Goal: Information Seeking & Learning: Learn about a topic

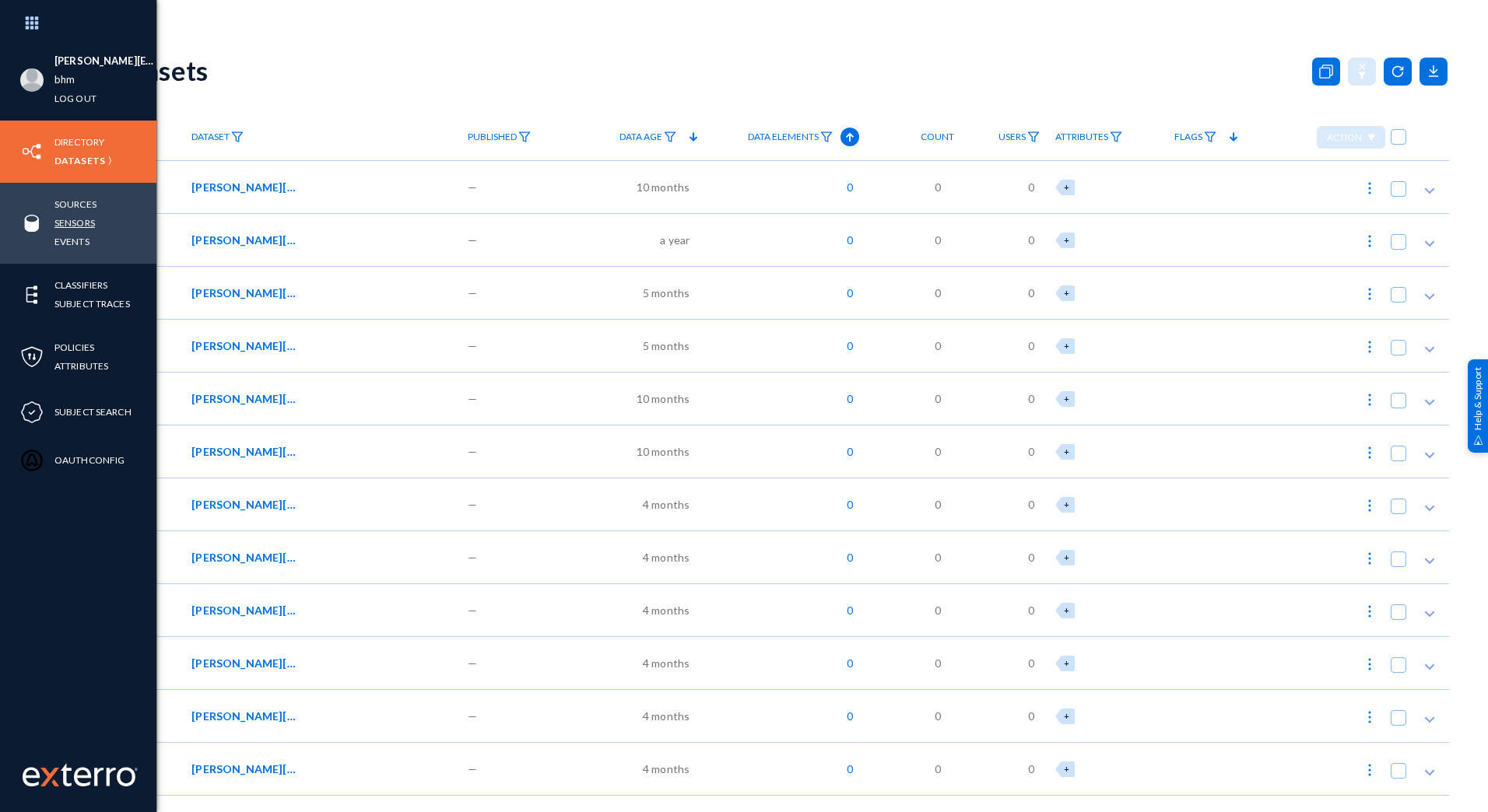
click at [80, 222] on link "Sensors" at bounding box center [74, 222] width 40 height 18
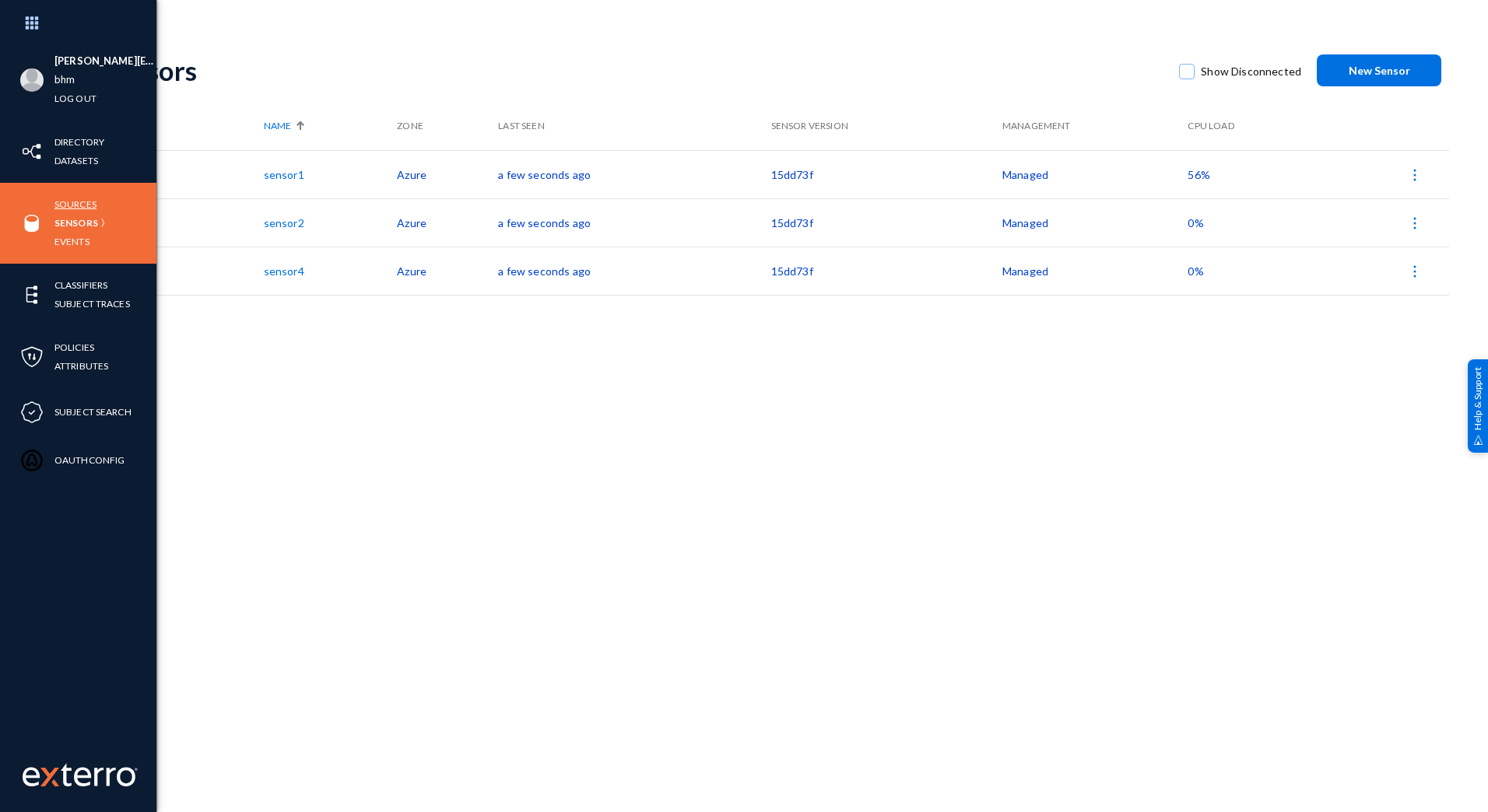
click at [74, 202] on link "Sources" at bounding box center [75, 204] width 42 height 18
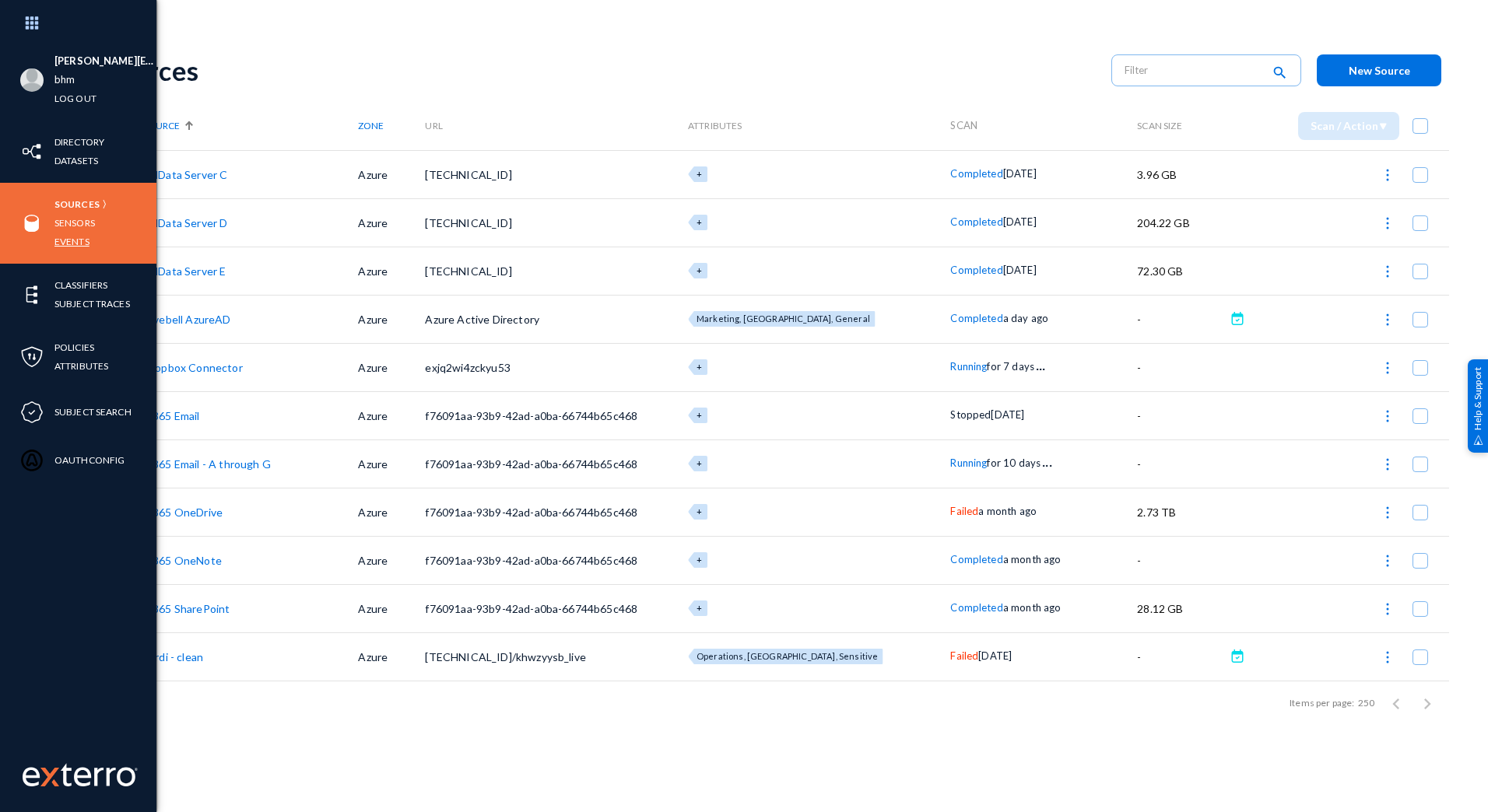
click at [85, 233] on link "Events" at bounding box center [72, 241] width 35 height 18
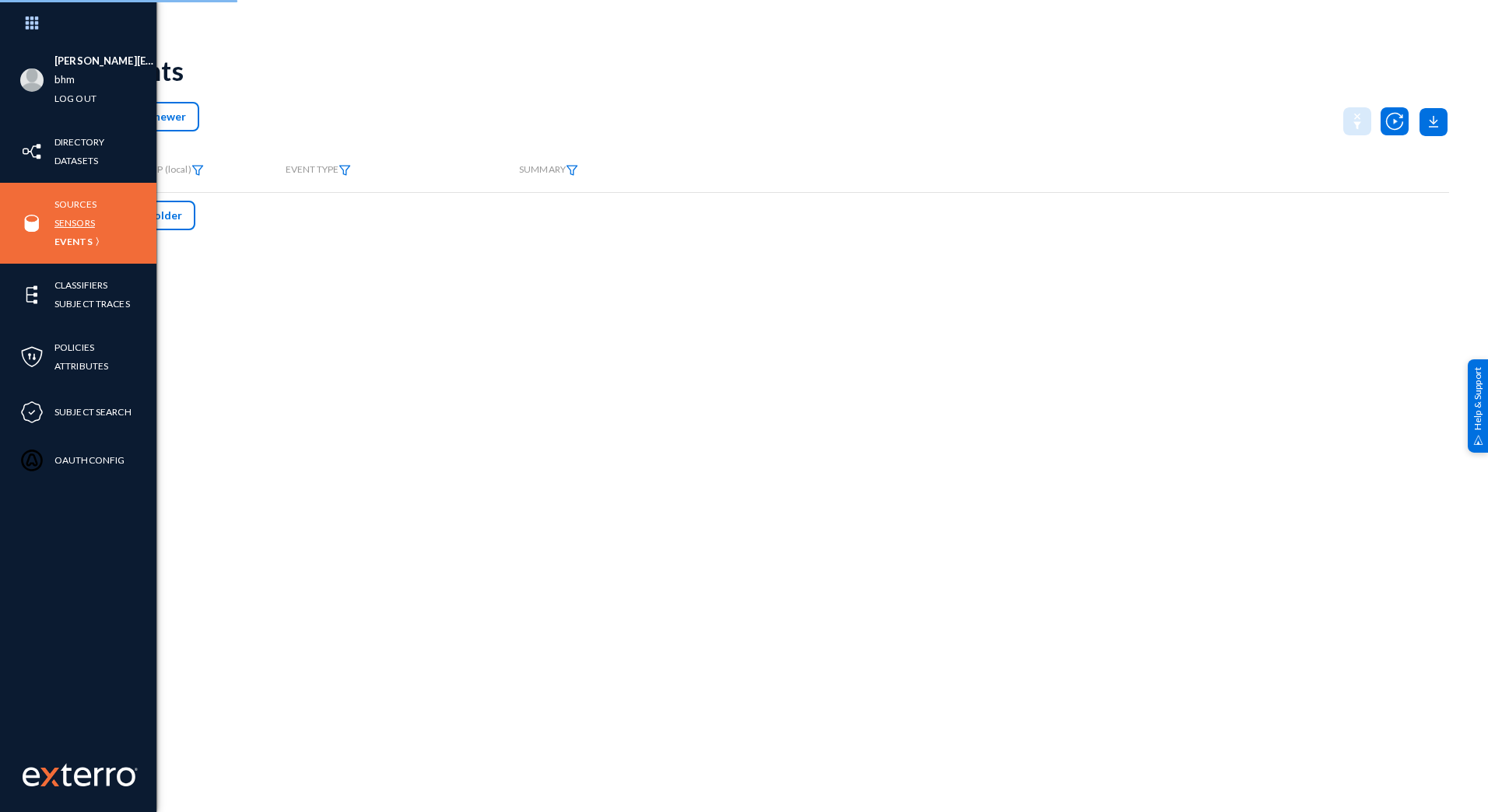
click at [78, 224] on link "Sensors" at bounding box center [74, 222] width 40 height 18
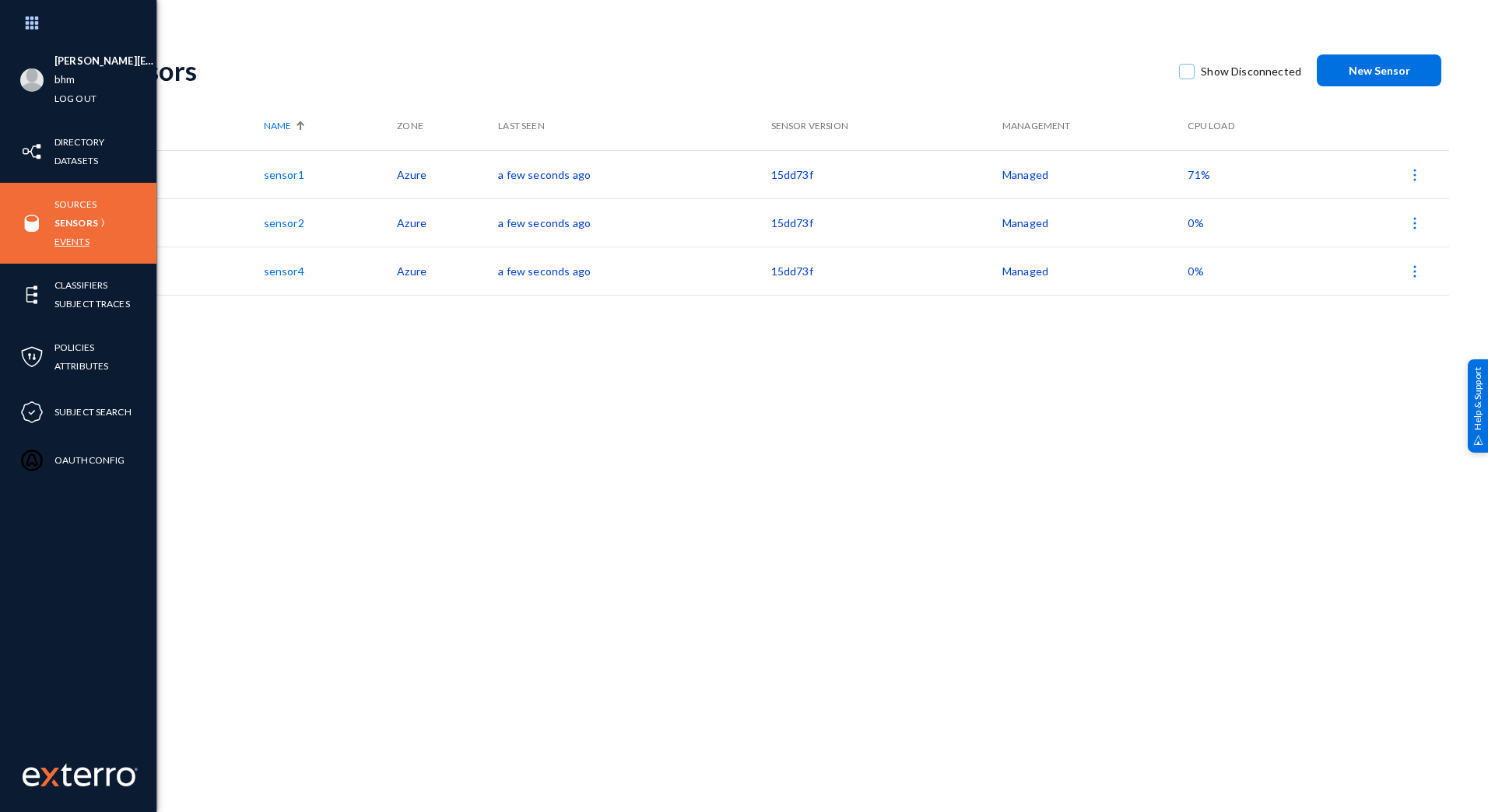
click at [76, 246] on link "Events" at bounding box center [72, 241] width 35 height 18
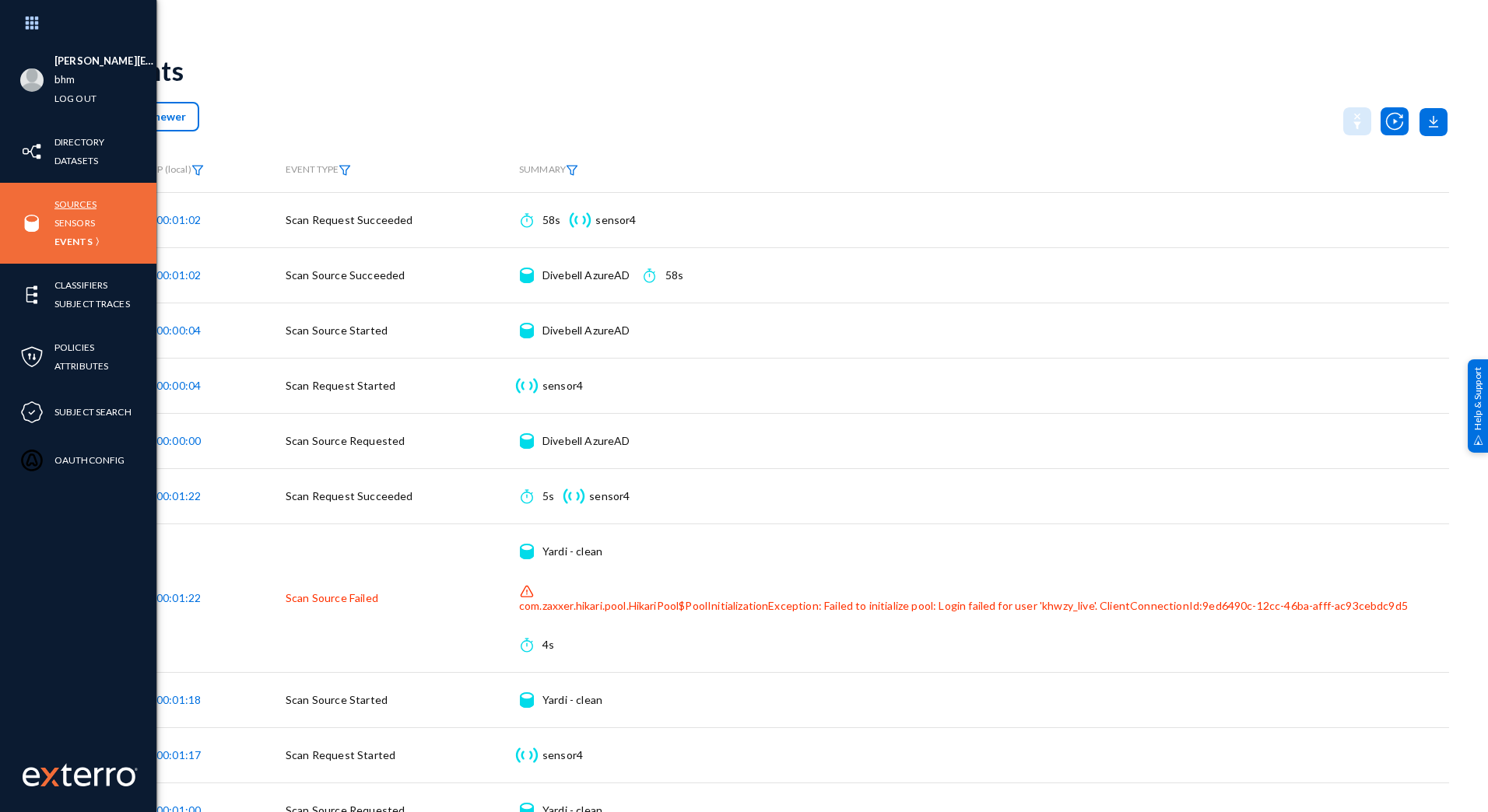
click at [76, 212] on link "Sources" at bounding box center [75, 204] width 42 height 18
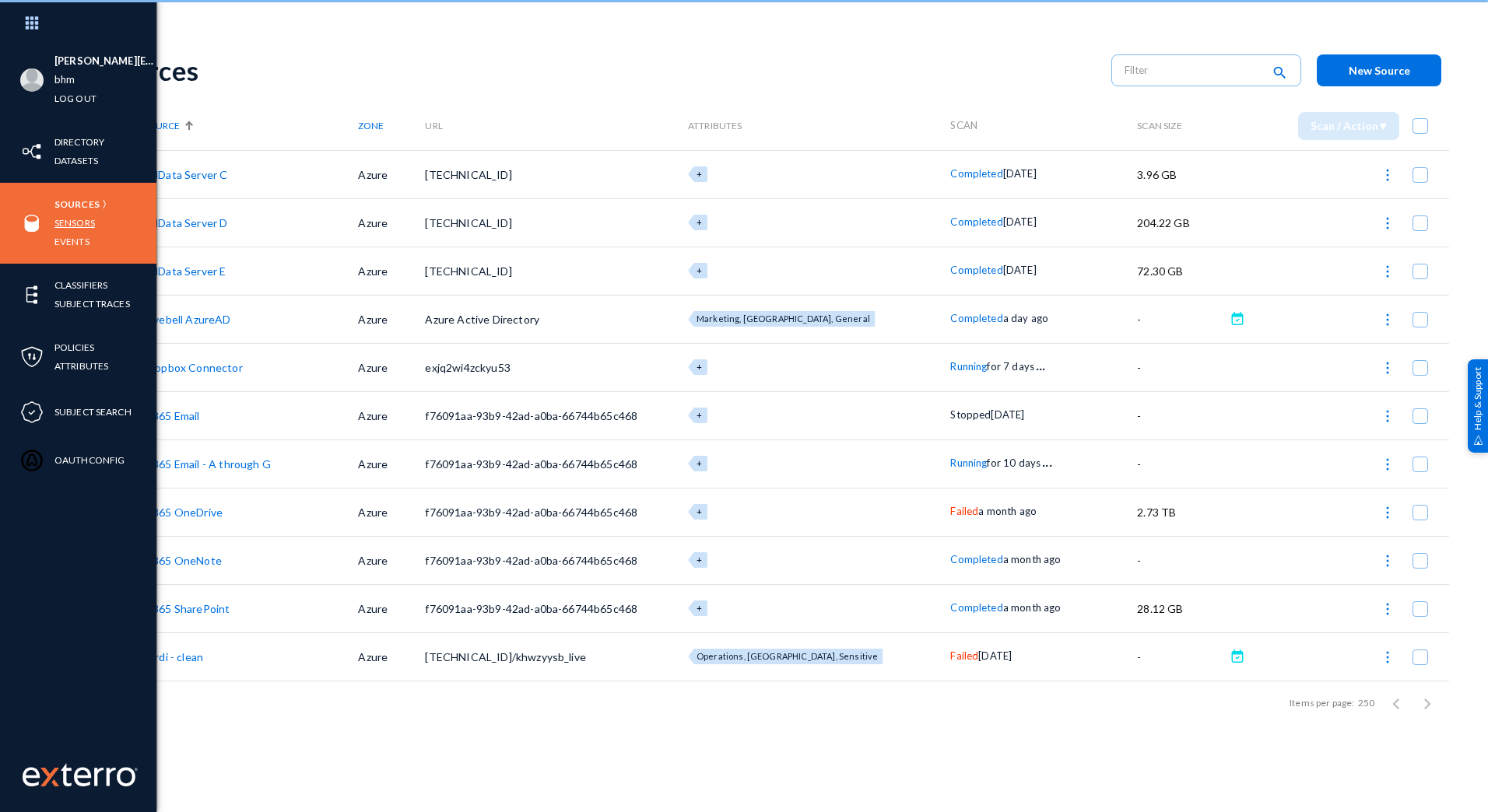
click at [78, 222] on link "Sensors" at bounding box center [74, 222] width 40 height 18
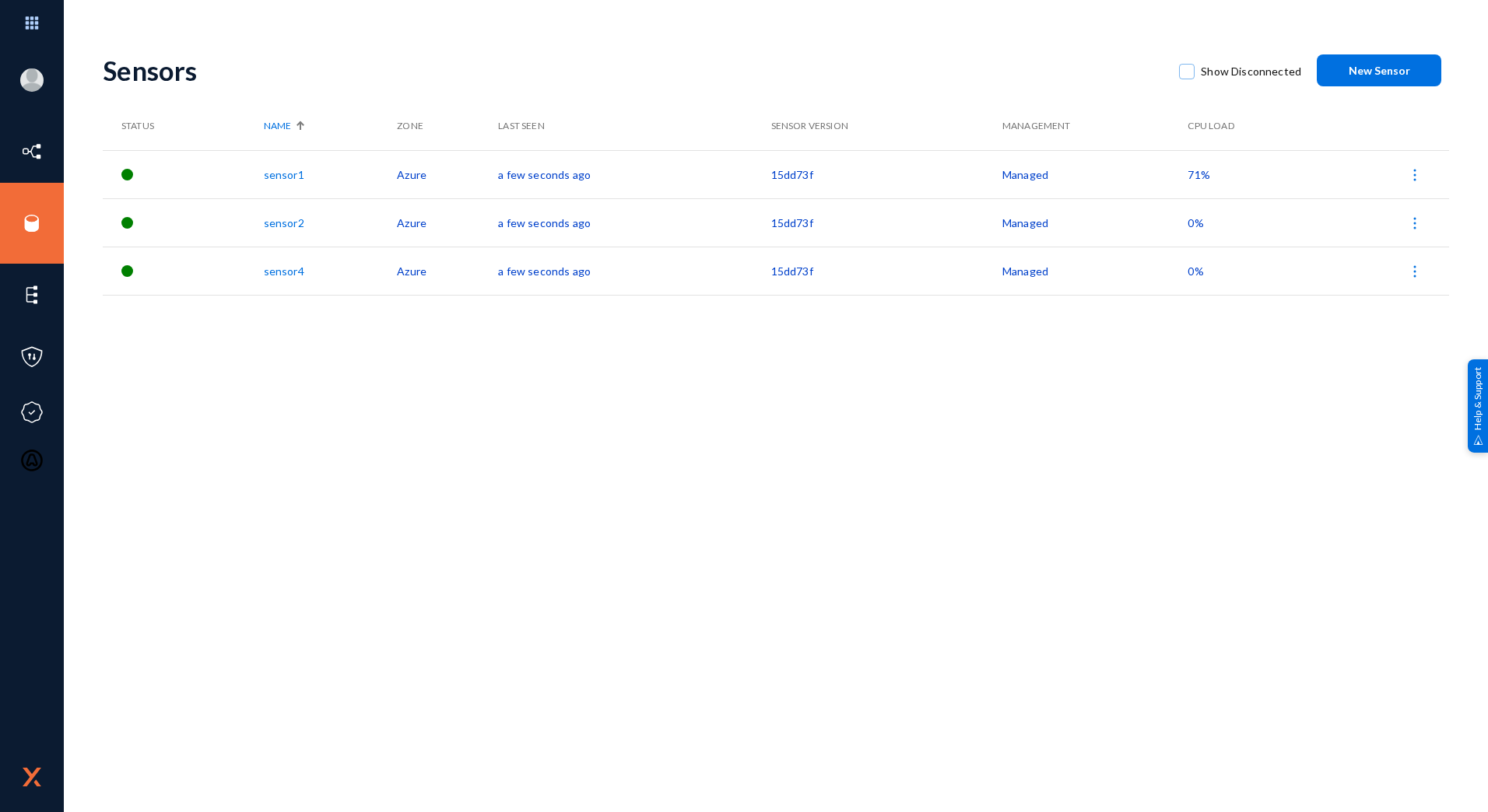
click at [397, 494] on div "Sensors Show Disconnected New Sensor Status Name Zone Last Seen Sensor Version …" at bounding box center [776, 272] width 1347 height 467
click at [578, 407] on div "Sensors Show Disconnected New Sensor Status Name Zone Last Seen Sensor Version …" at bounding box center [776, 272] width 1347 height 467
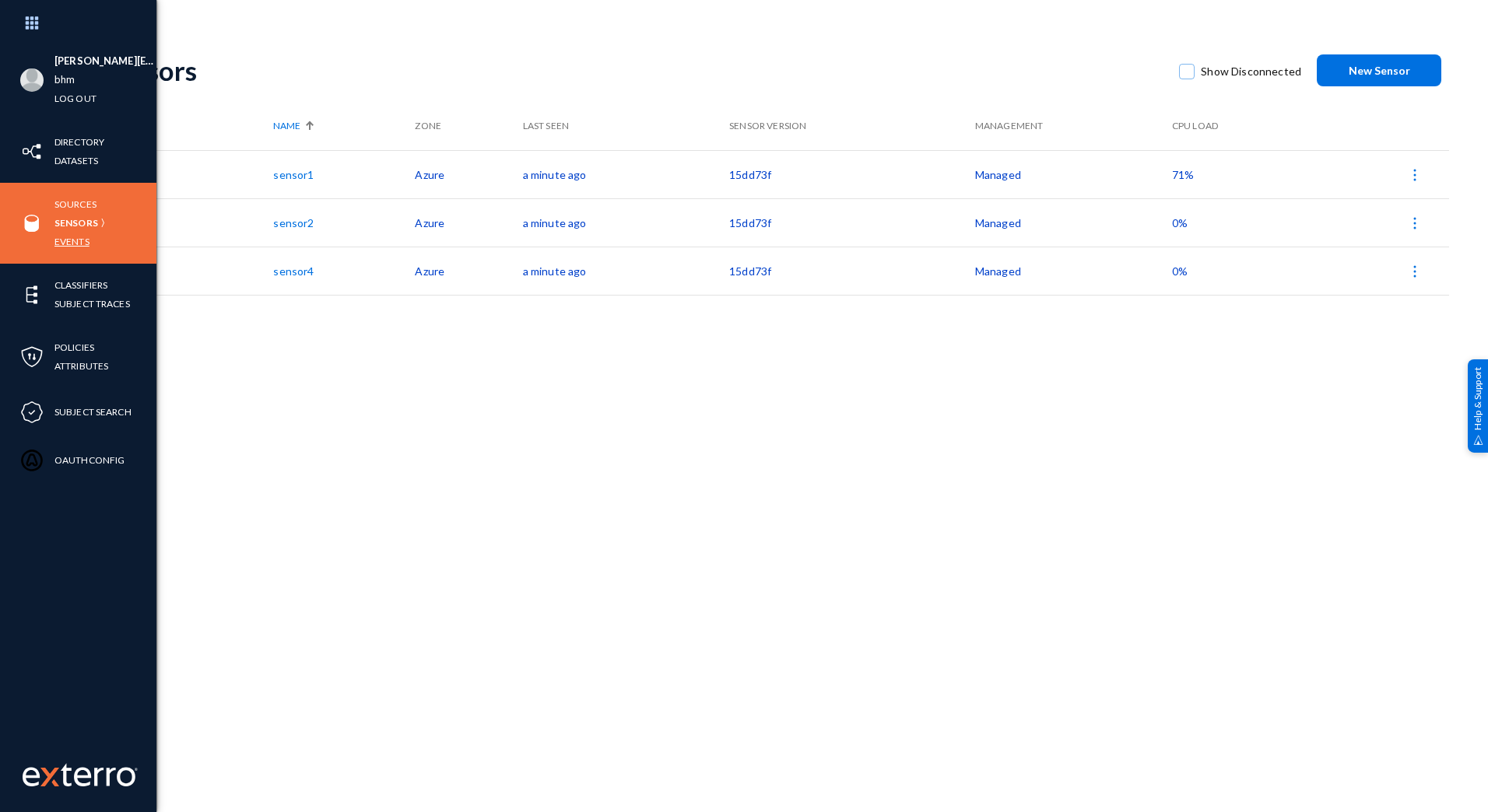
click at [61, 240] on link "Events" at bounding box center [72, 241] width 35 height 18
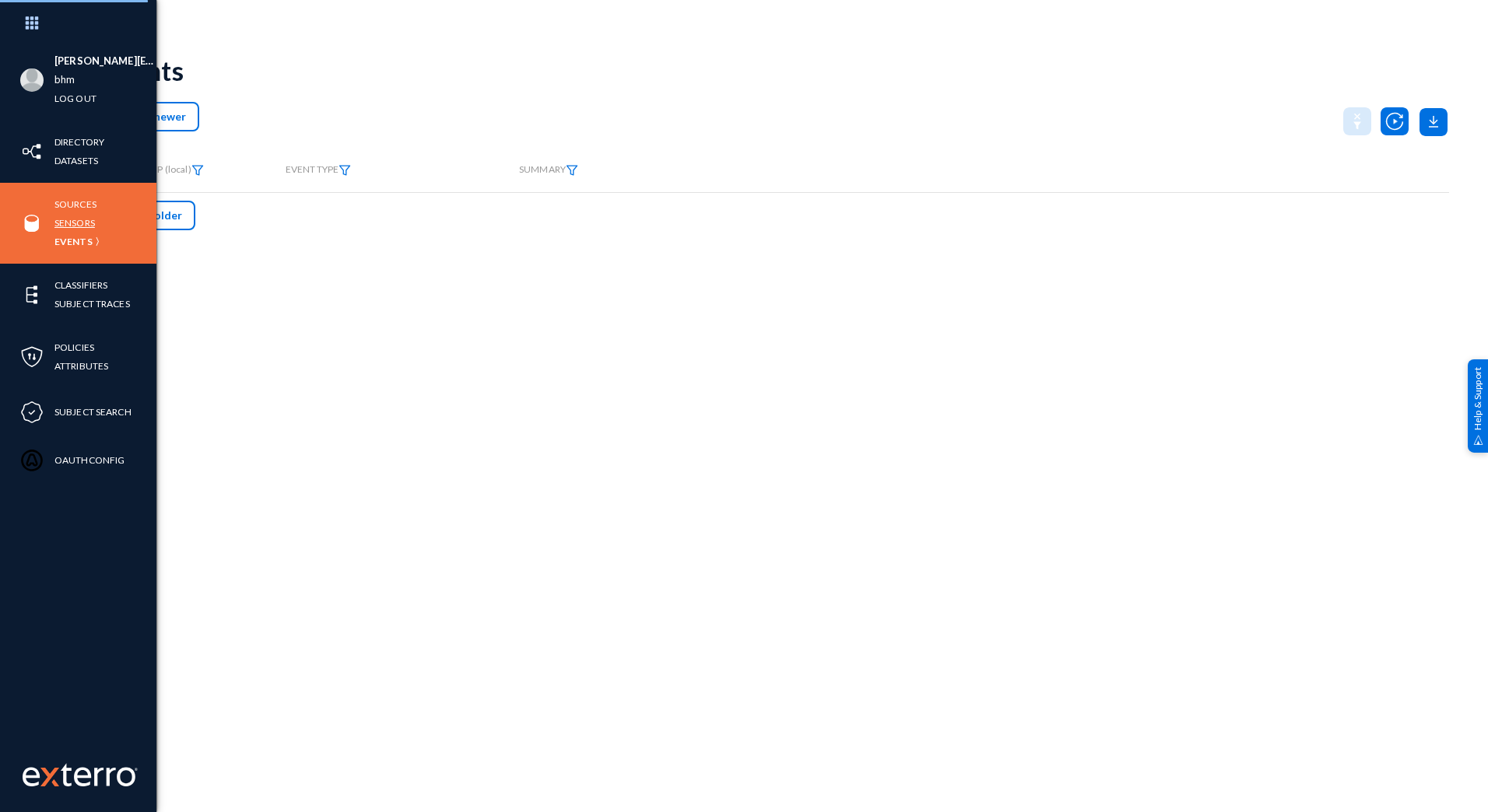
click at [65, 228] on link "Sensors" at bounding box center [74, 222] width 40 height 18
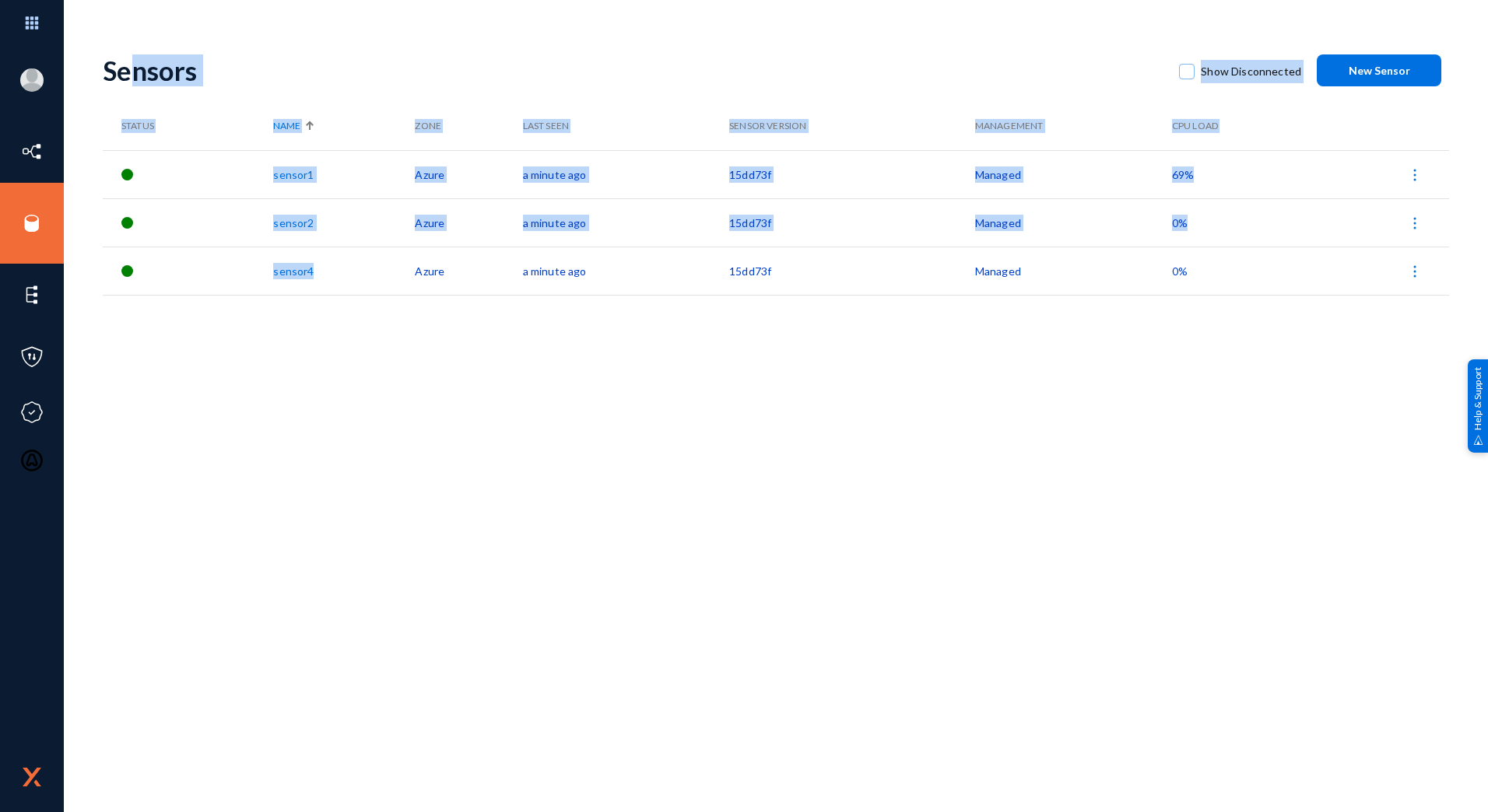
drag, startPoint x: 133, startPoint y: 69, endPoint x: 380, endPoint y: 279, distance: 324.2
click at [380, 279] on div "Sensors Show Disconnected New Sensor Status Name Zone Last Seen Sensor Version …" at bounding box center [776, 272] width 1347 height 467
drag, startPoint x: 380, startPoint y: 279, endPoint x: 341, endPoint y: 332, distance: 65.8
click at [341, 332] on div "Sensors Show Disconnected New Sensor Status Name Zone Last Seen Sensor Version …" at bounding box center [776, 272] width 1347 height 467
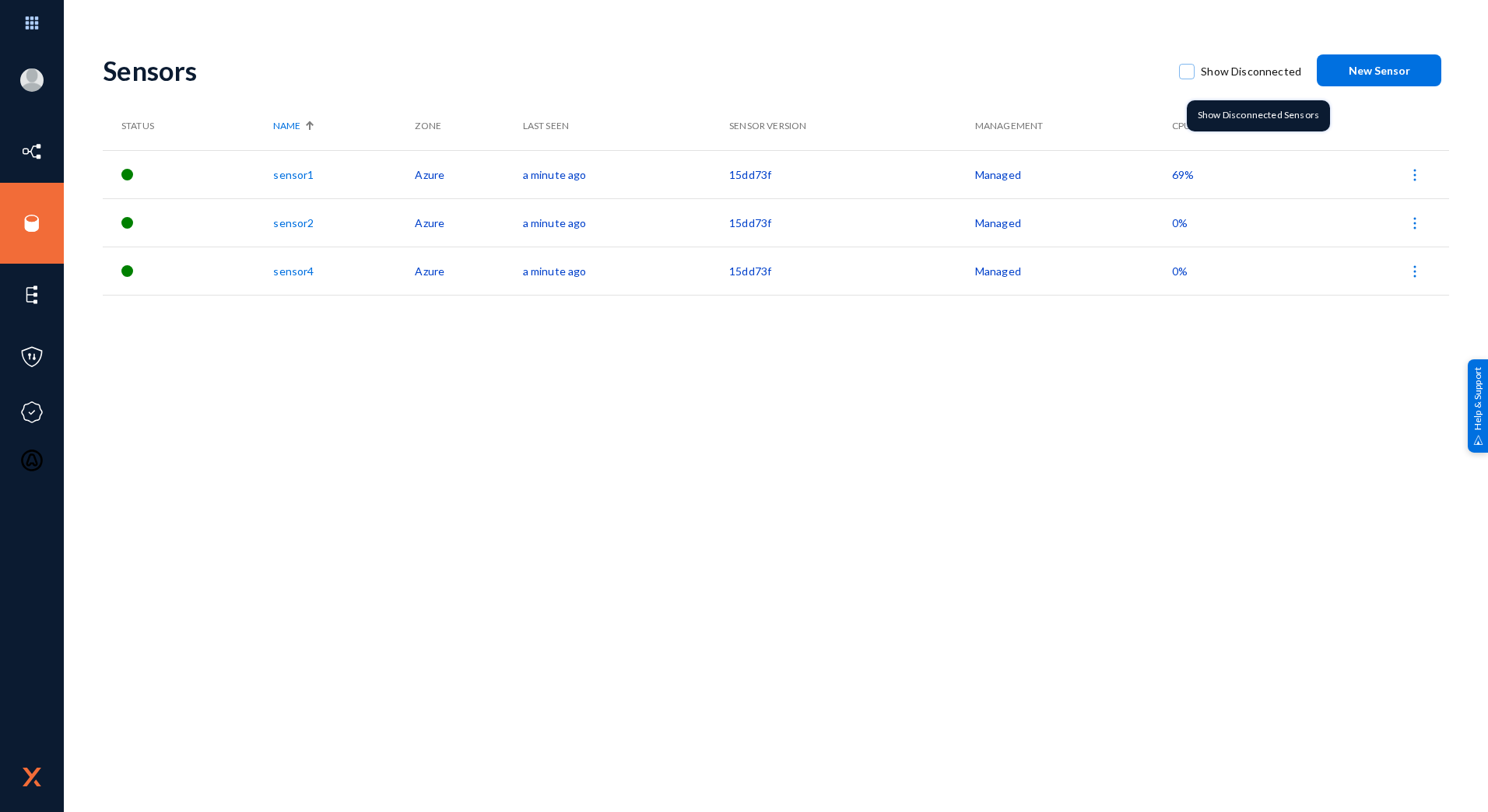
click at [1209, 54] on mat-checkbox "Show Disconnected" at bounding box center [1240, 70] width 122 height 37
click at [1199, 62] on label "Show Disconnected" at bounding box center [1240, 72] width 122 height 24
click at [1188, 79] on input "Show Disconnected" at bounding box center [1187, 80] width 2 height 2
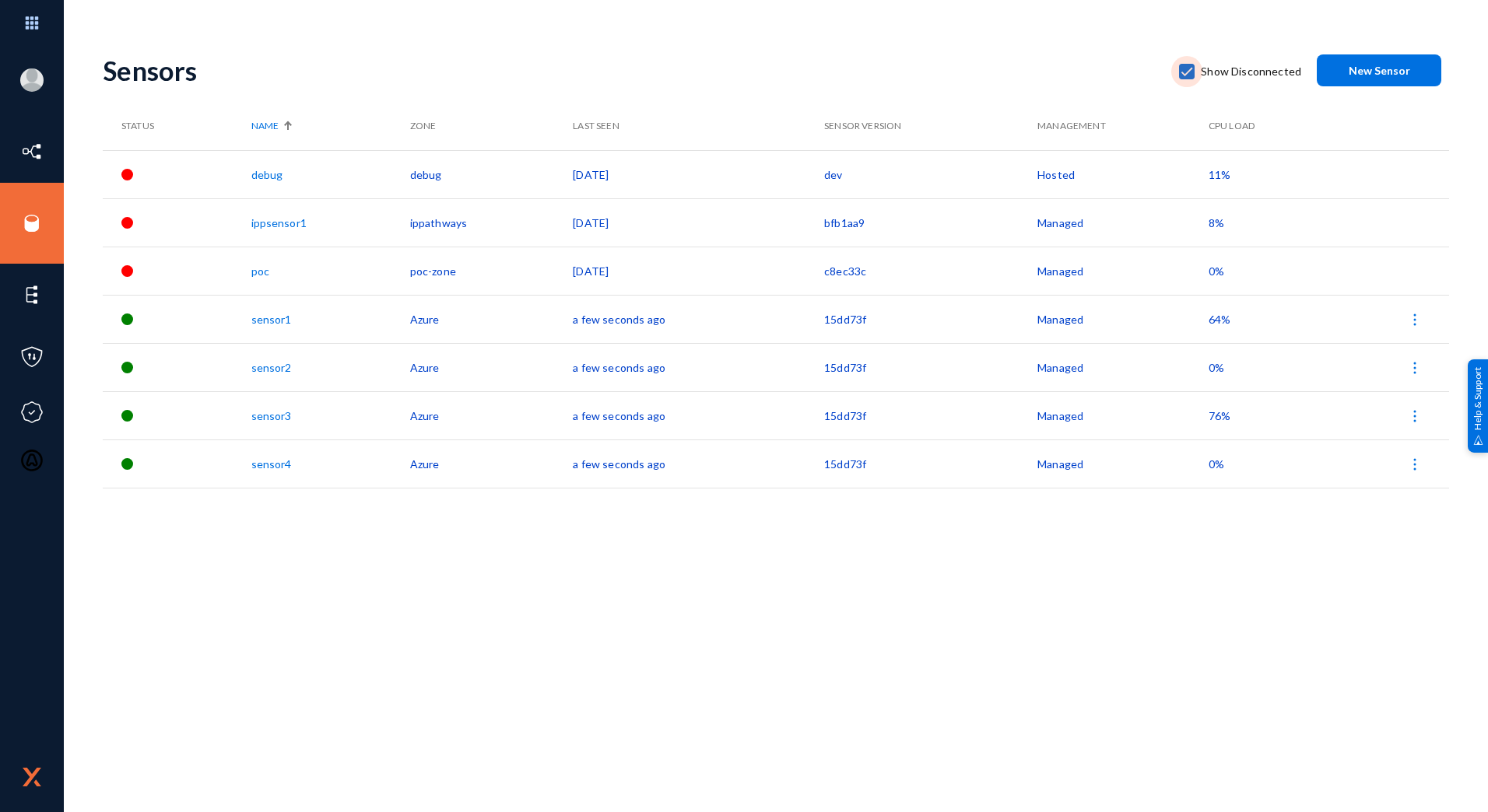
click at [1195, 67] on span at bounding box center [1187, 72] width 16 height 16
click at [1188, 79] on input "Show Disconnected" at bounding box center [1187, 80] width 2 height 2
checkbox input "false"
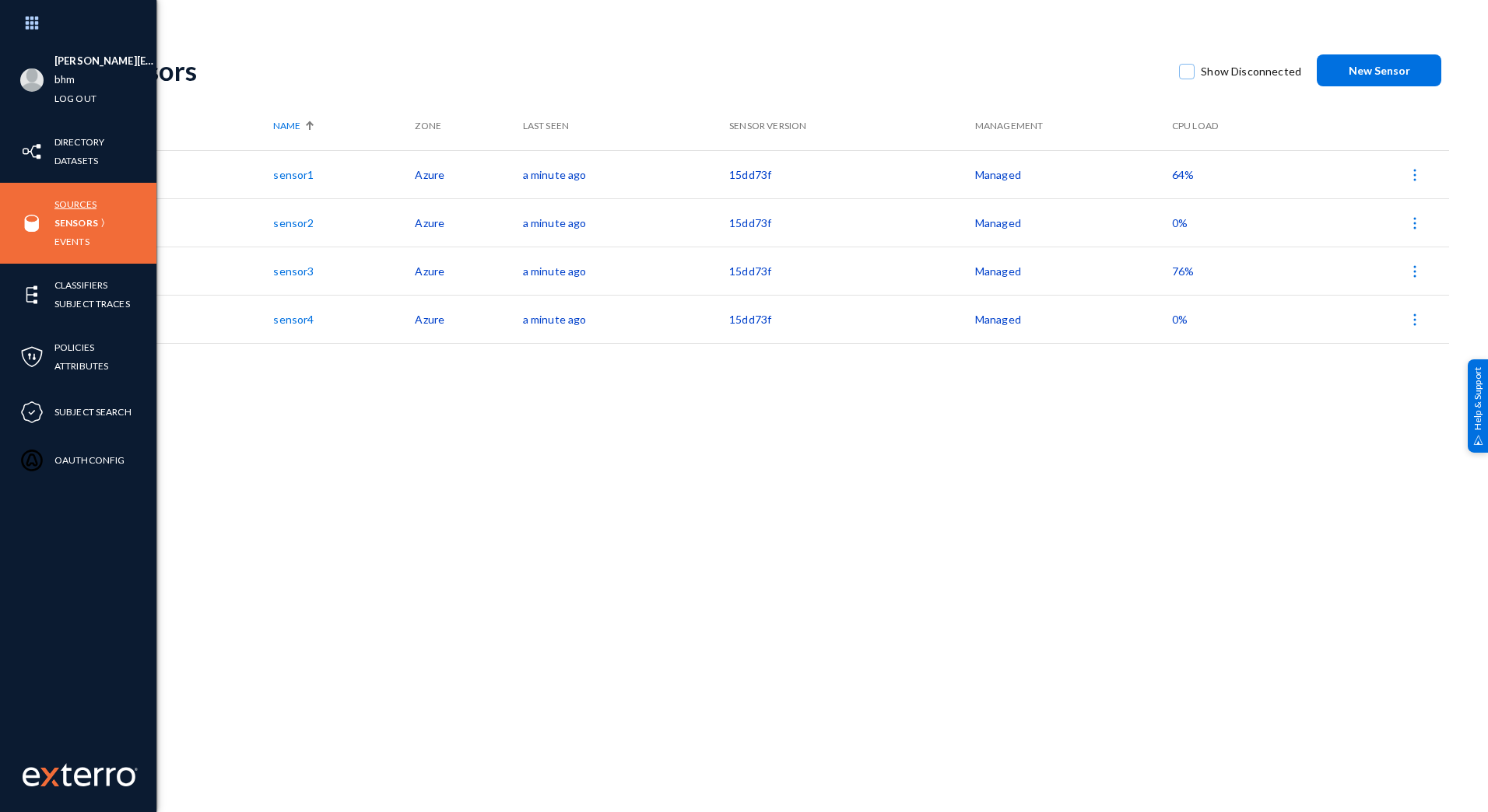
click at [73, 208] on link "Sources" at bounding box center [75, 204] width 42 height 18
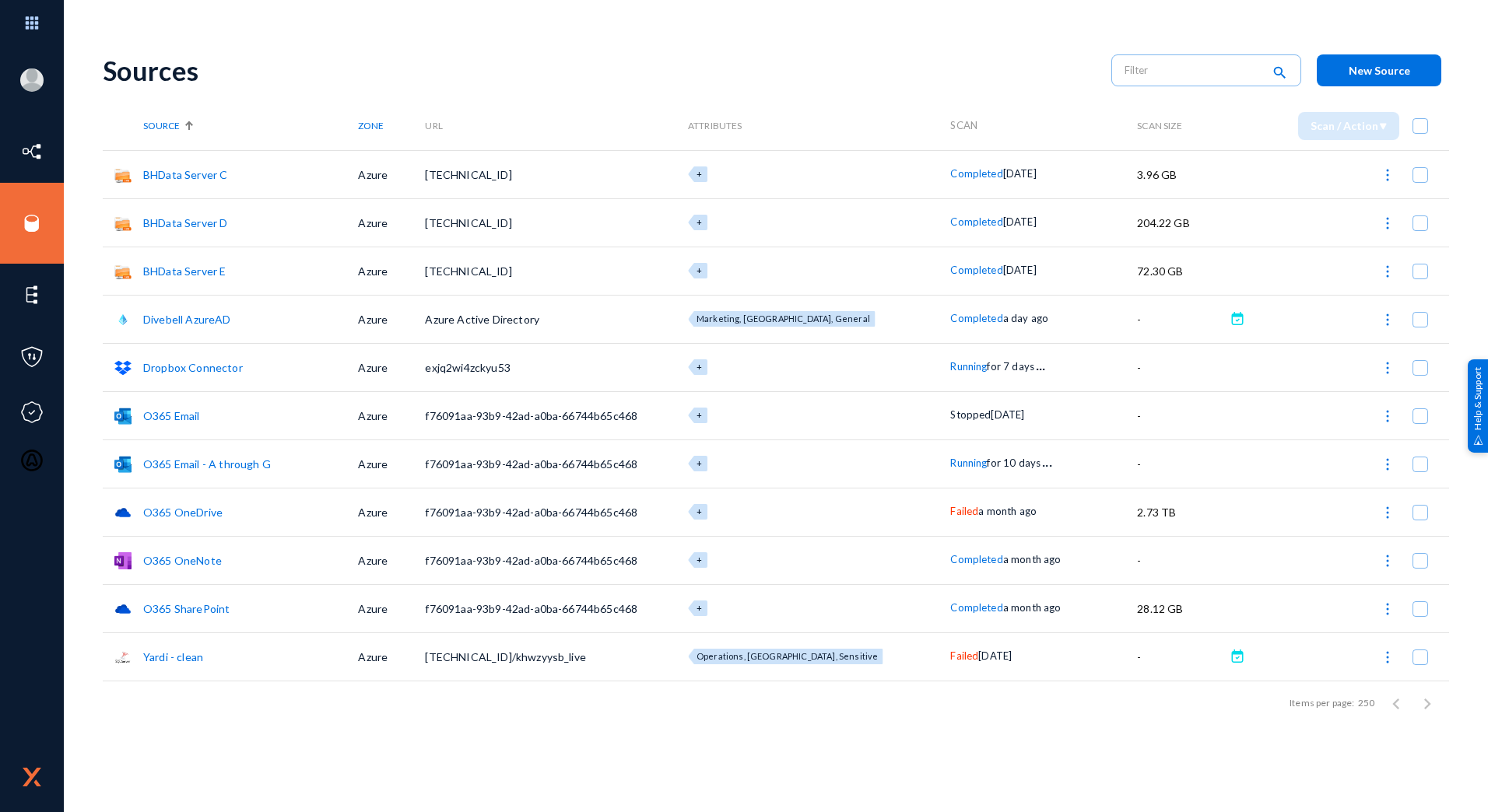
click at [1380, 516] on img at bounding box center [1388, 513] width 16 height 16
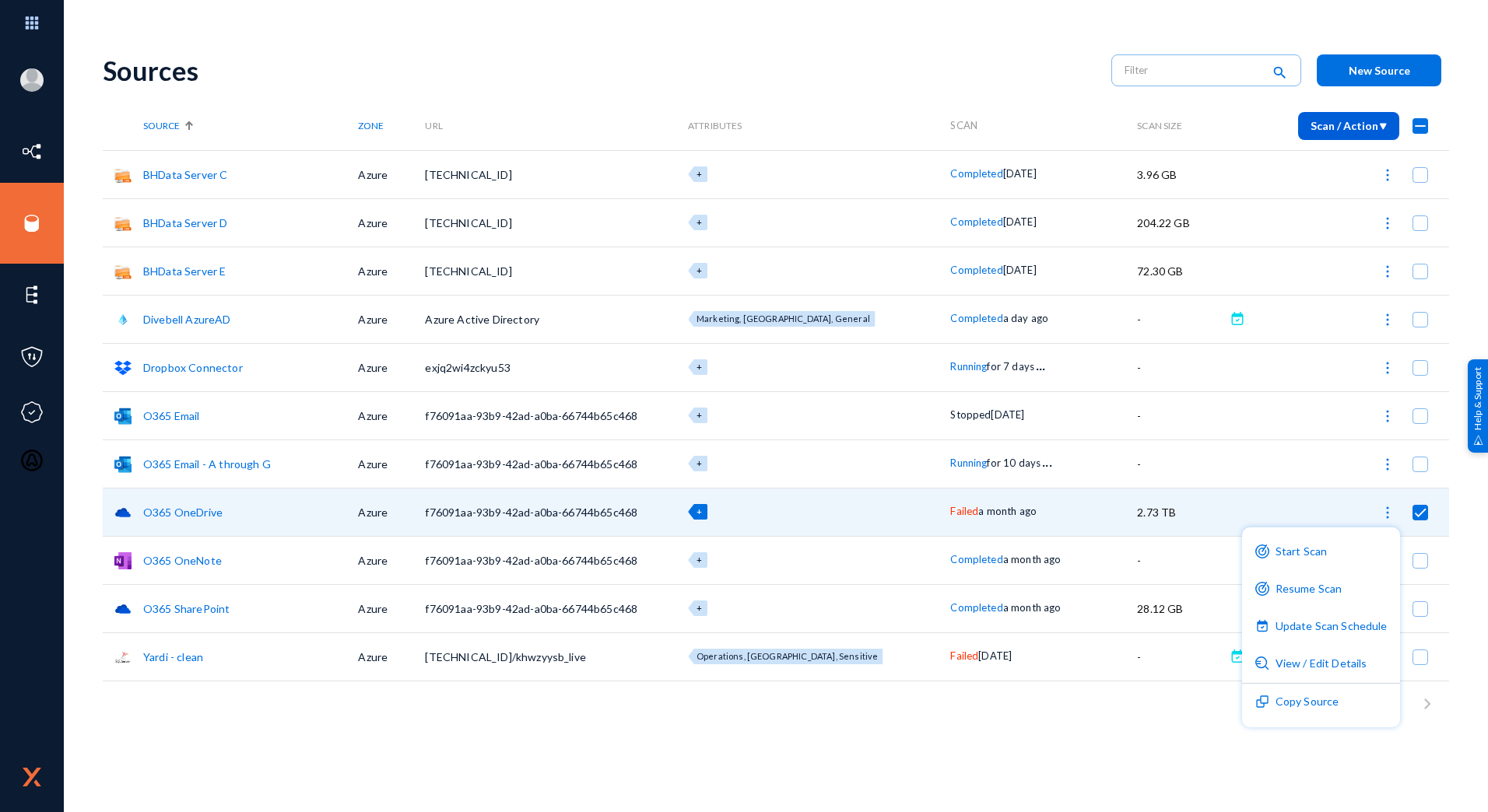
click at [1049, 738] on div at bounding box center [744, 406] width 1488 height 812
checkbox input "false"
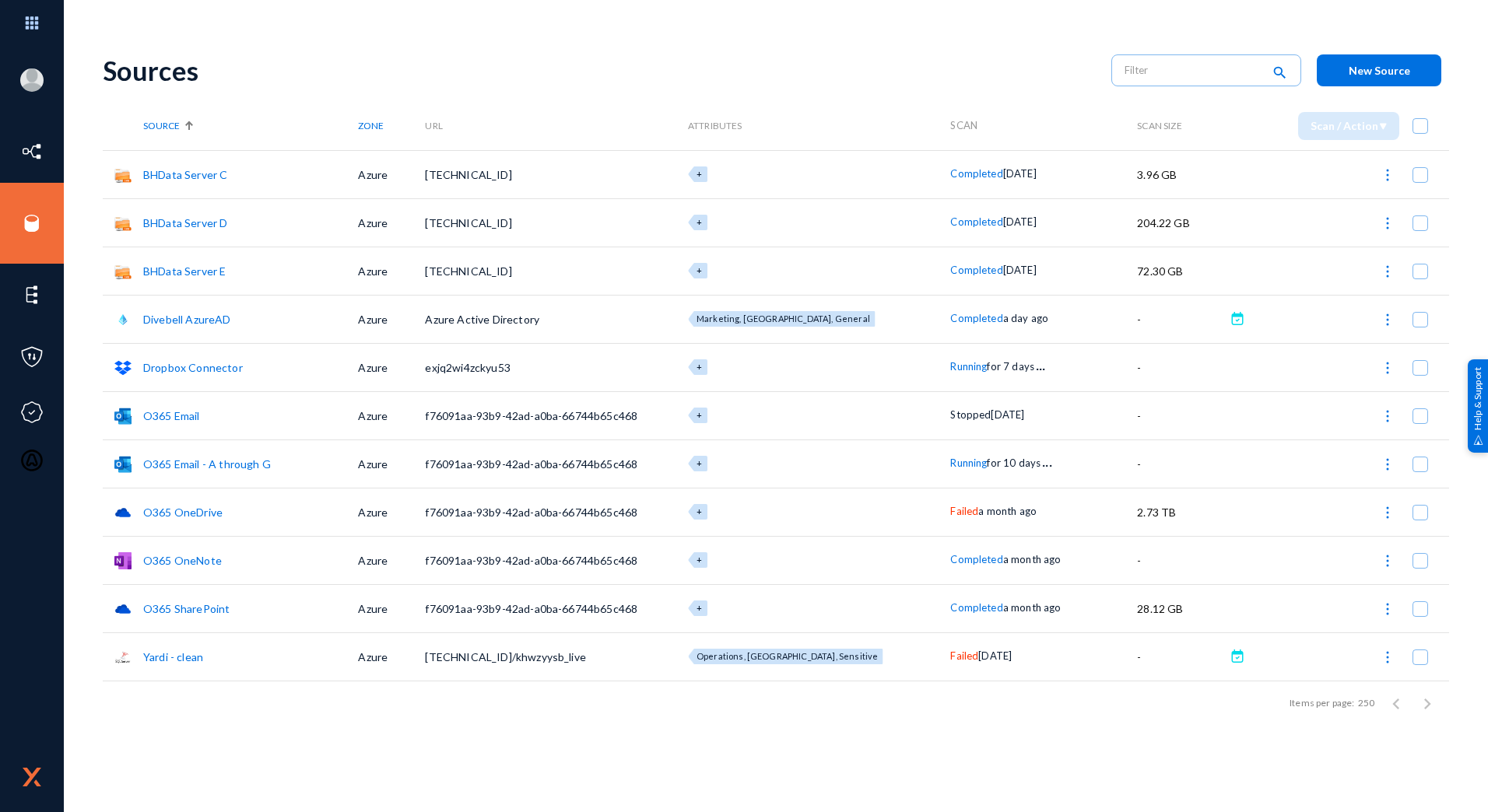
click at [192, 656] on link "Yardi - clean" at bounding box center [173, 657] width 60 height 13
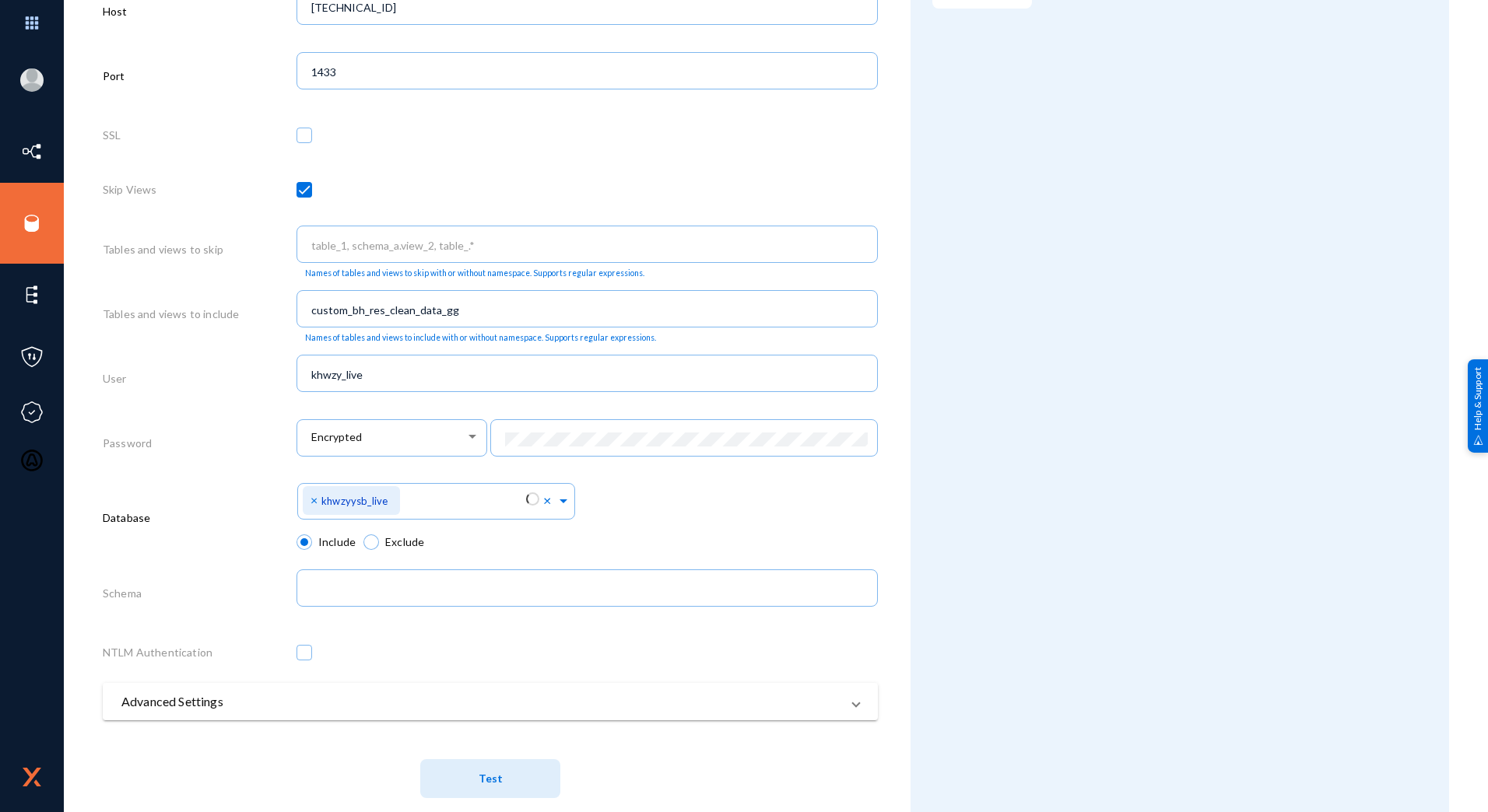
scroll to position [542, 0]
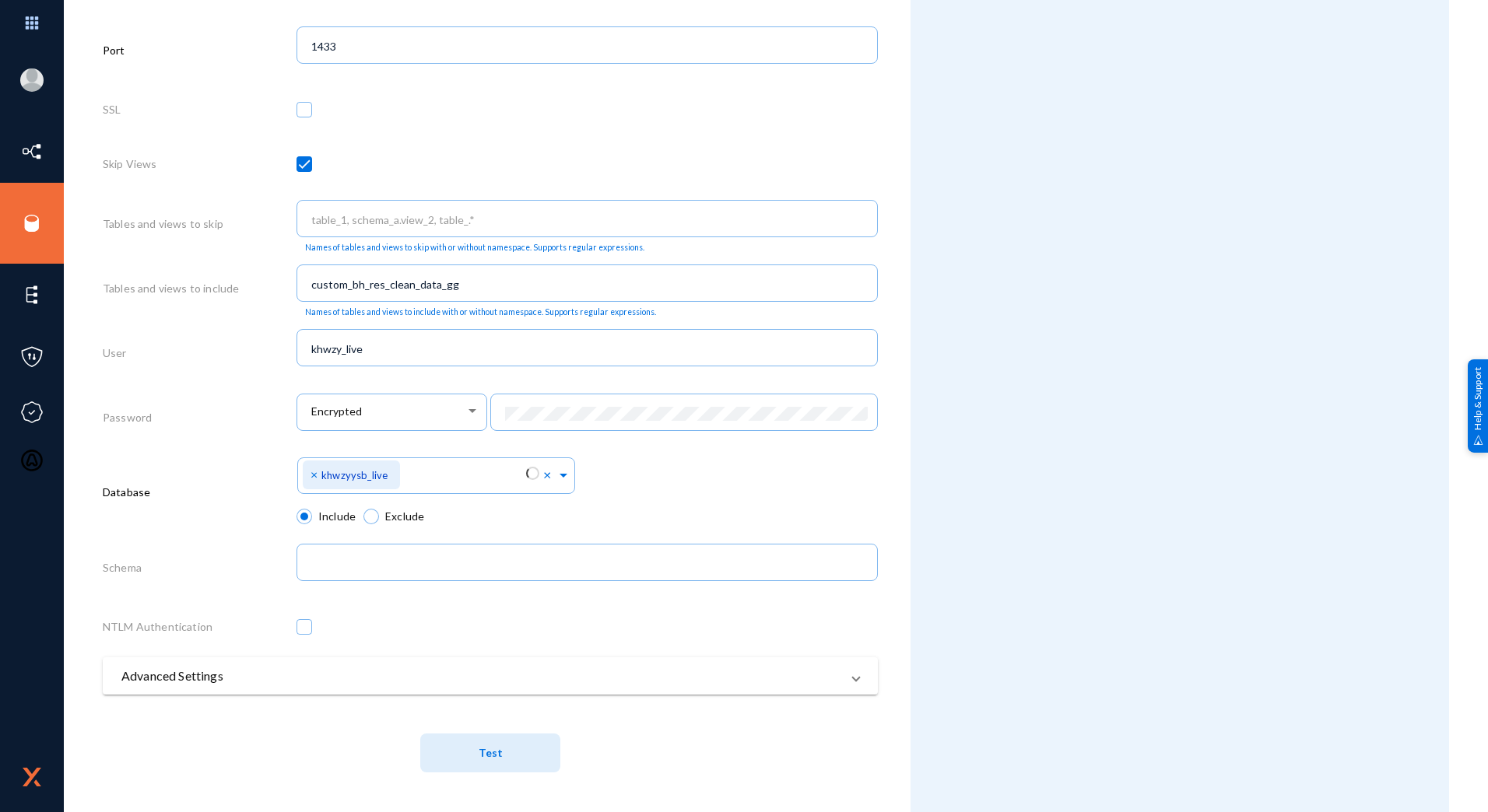
click at [469, 752] on button "Test" at bounding box center [490, 753] width 140 height 39
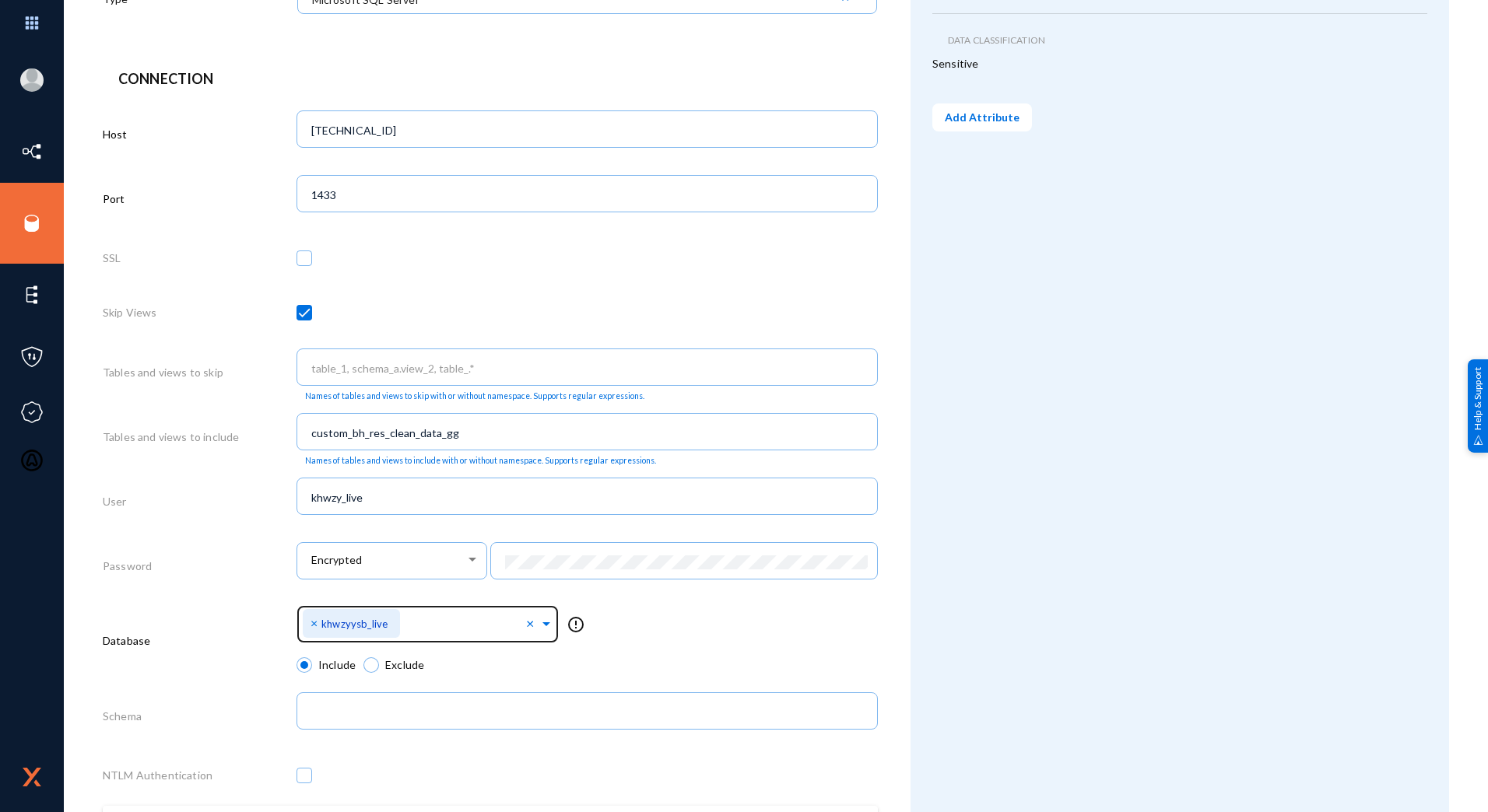
scroll to position [387, 0]
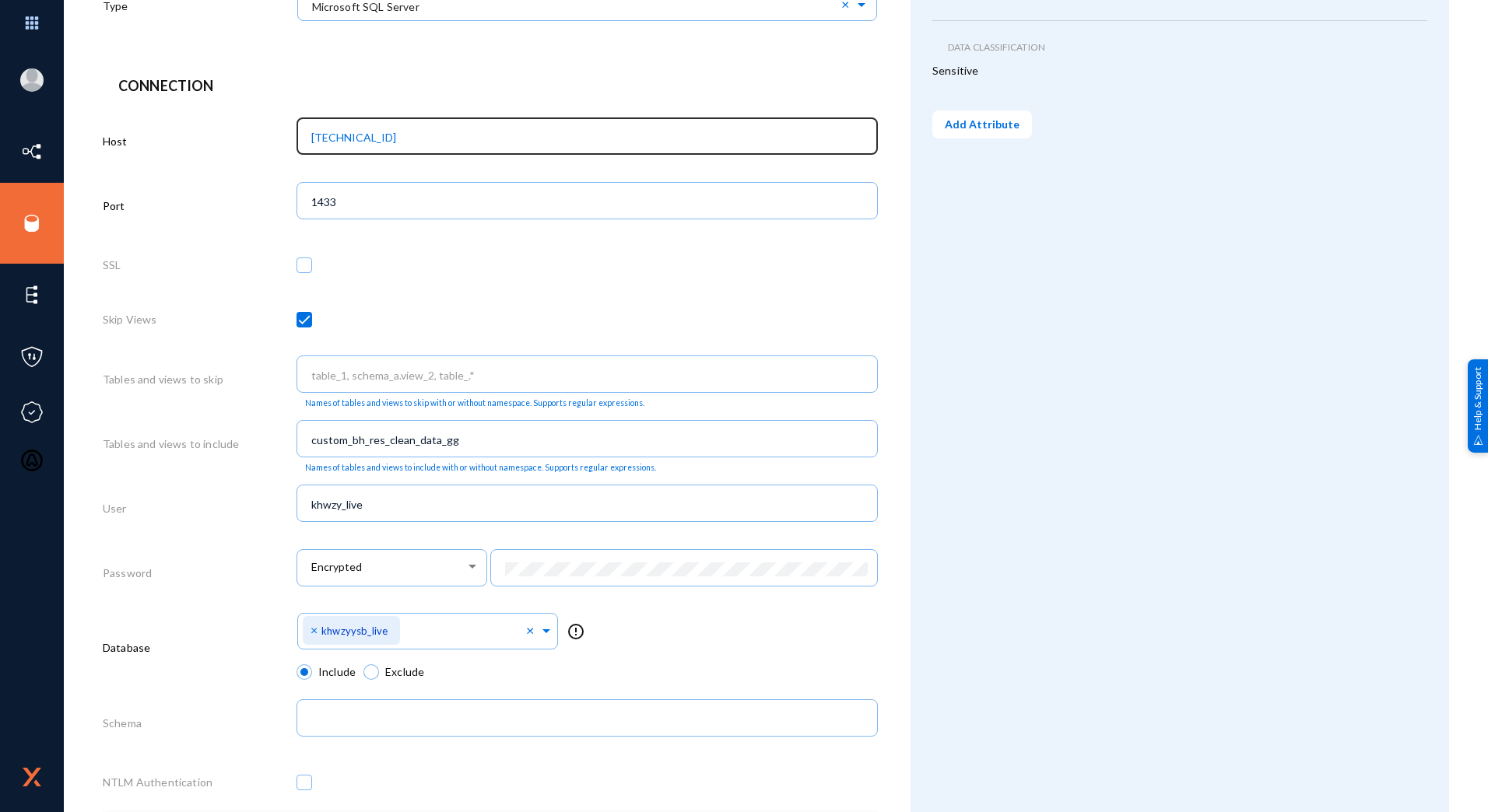
click at [435, 143] on input "10.135.249.71" at bounding box center [591, 138] width 559 height 14
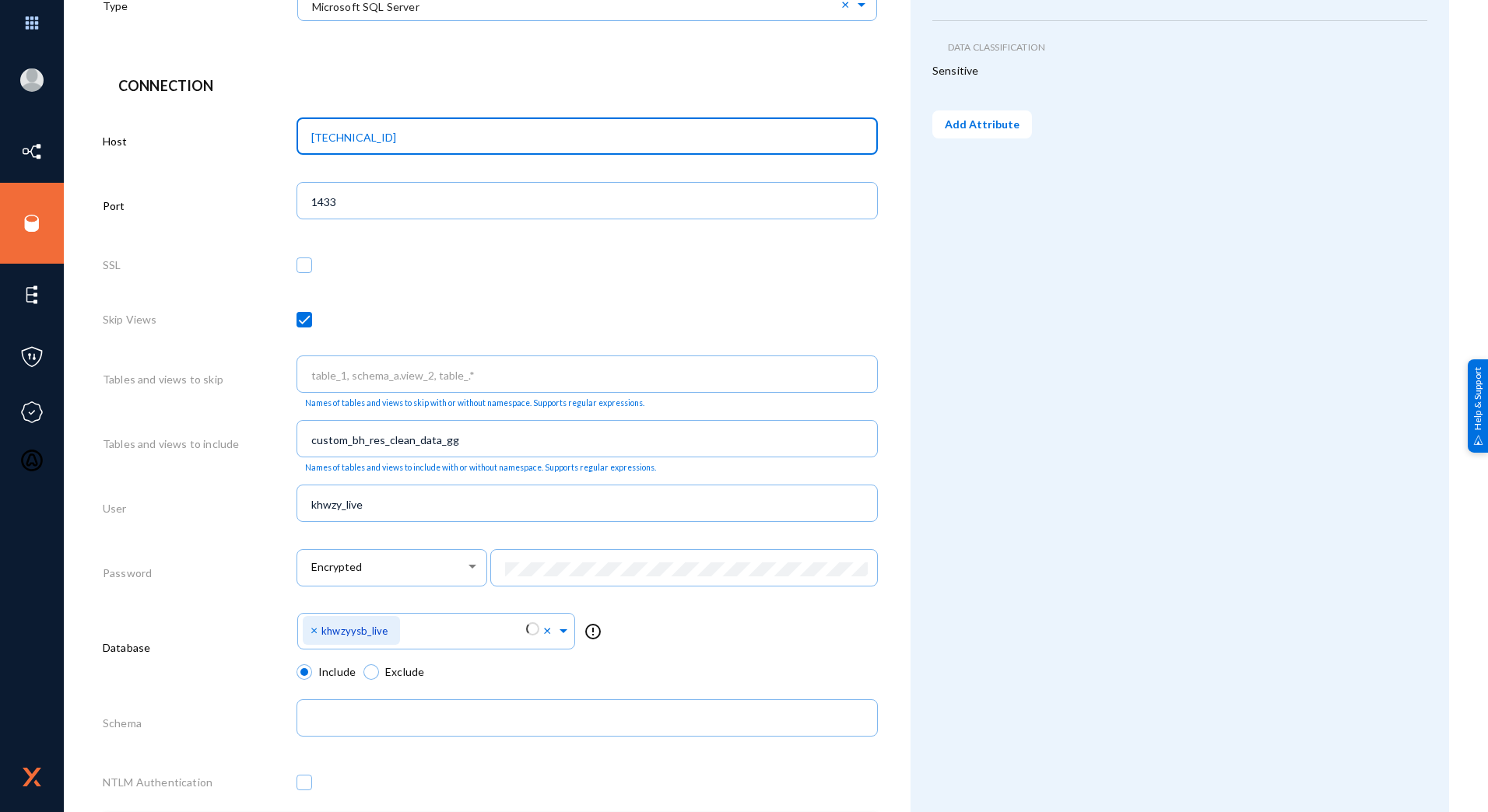
type input "10.135.249.88"
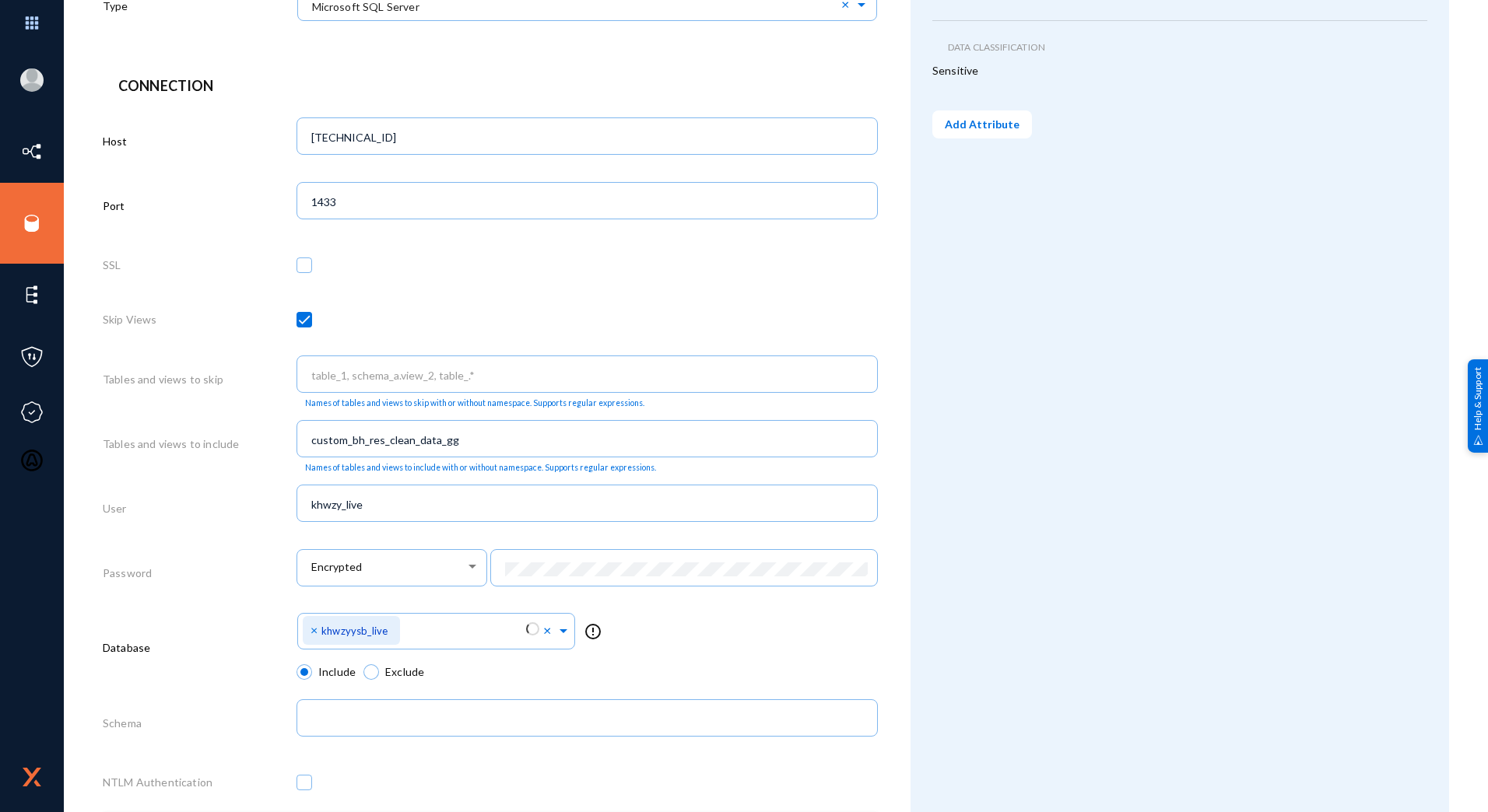
click at [911, 260] on div "Attributes Purpose delete Operations edit Region delete US edit Data Classifica…" at bounding box center [1180, 310] width 539 height 1316
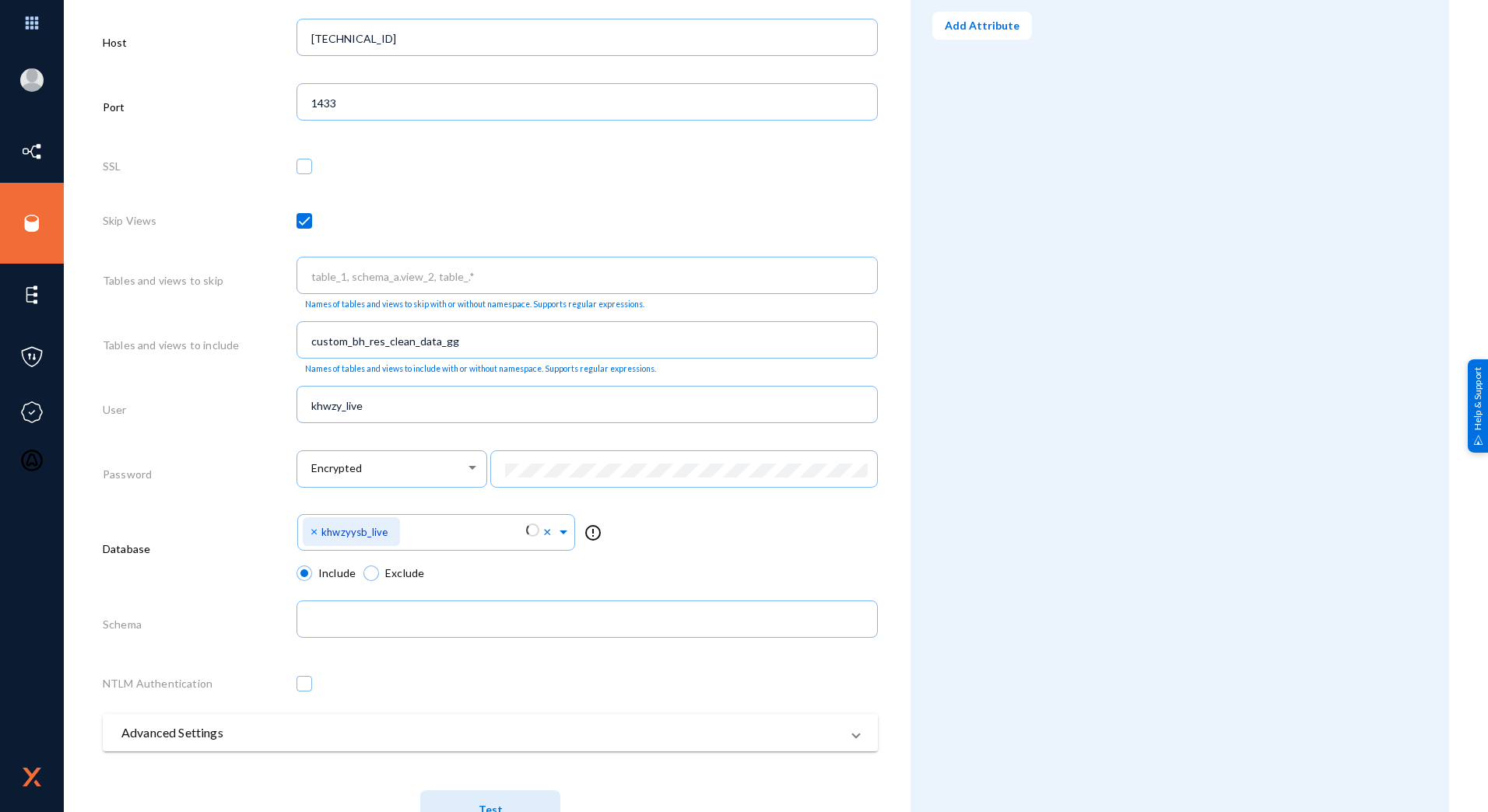
scroll to position [542, 0]
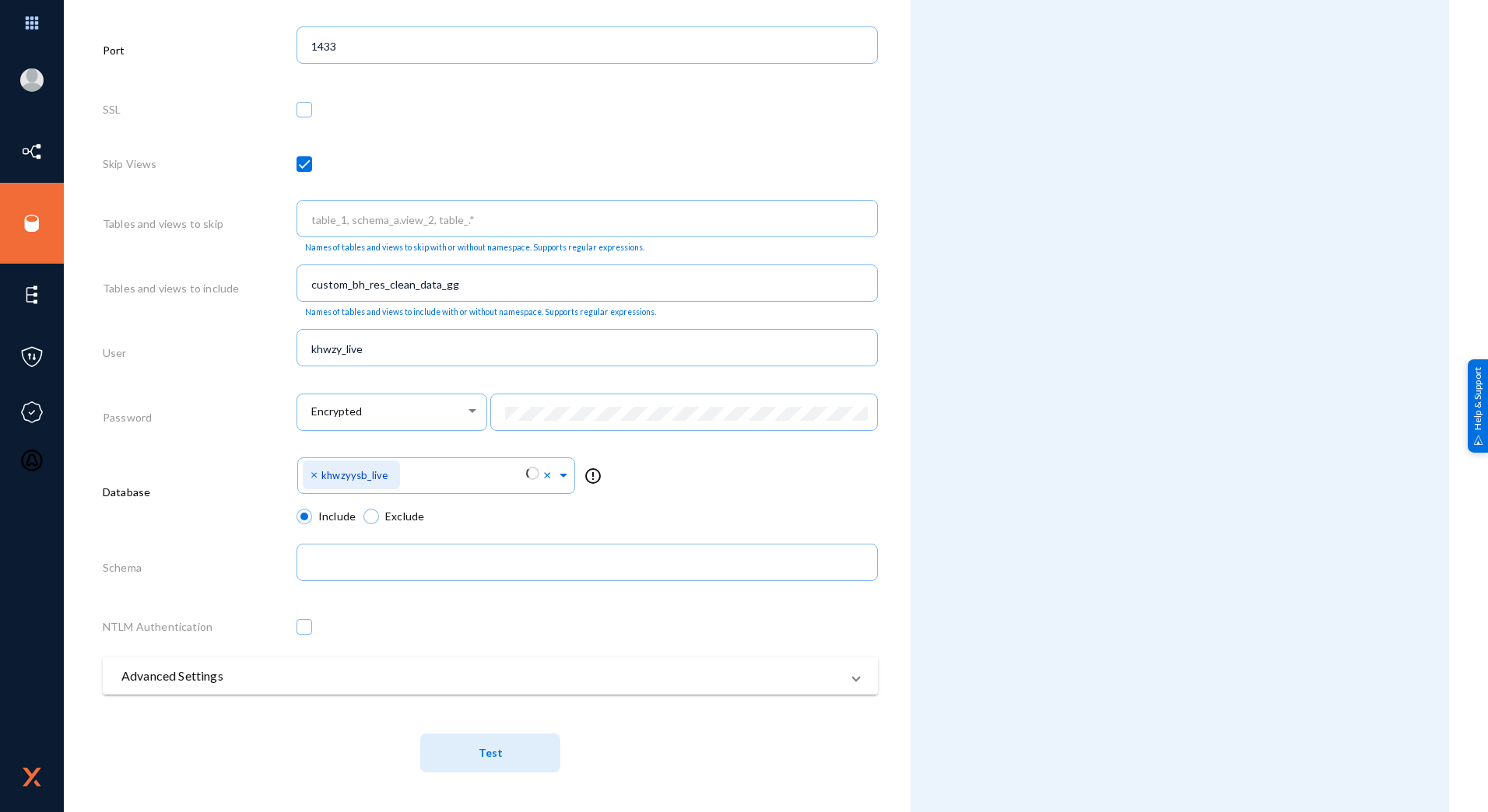
click at [458, 753] on button "Test" at bounding box center [490, 753] width 140 height 39
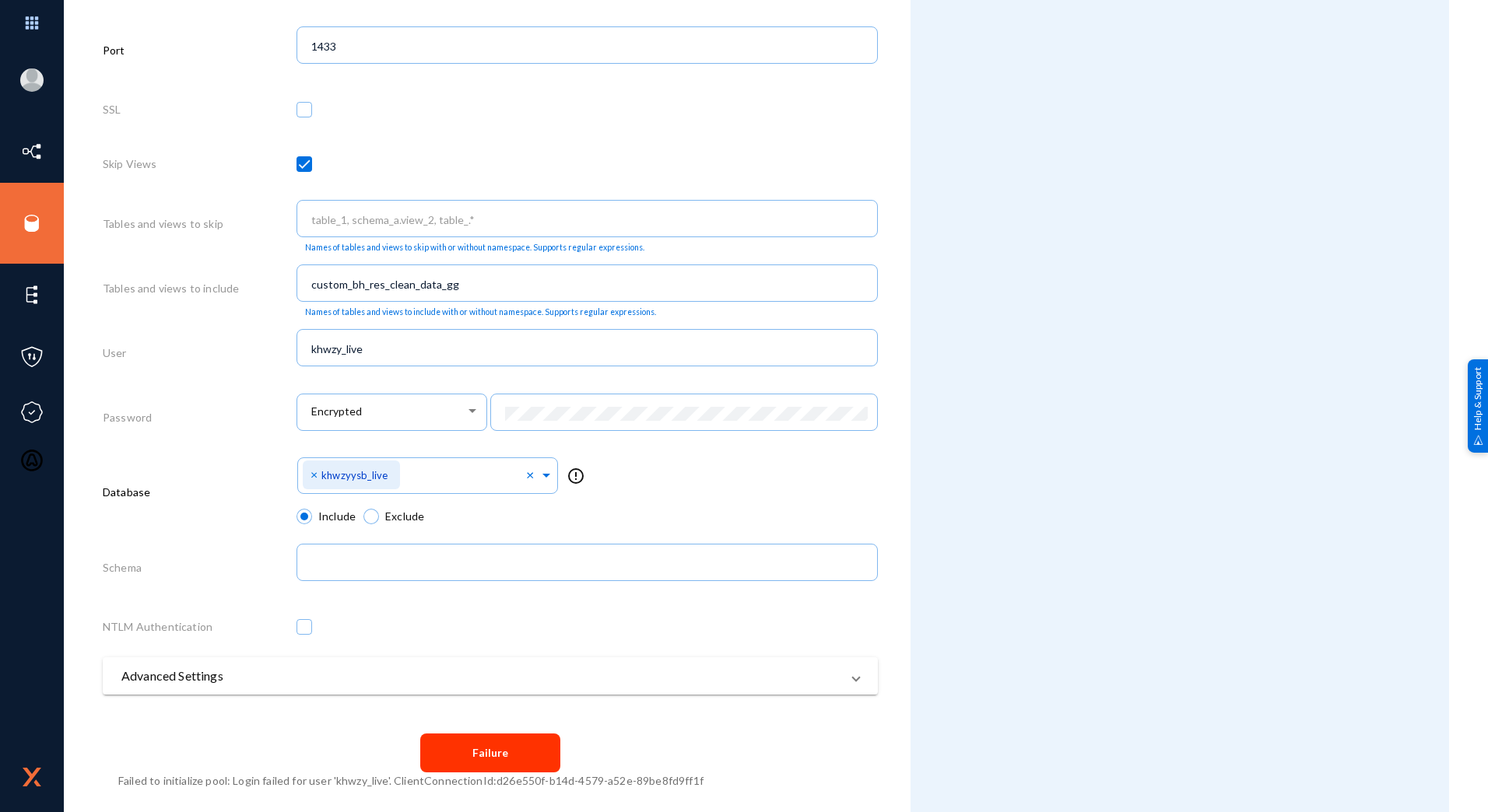
click at [993, 542] on div "Attributes Purpose delete Operations edit Region delete US edit Data Classifica…" at bounding box center [1180, 154] width 539 height 1316
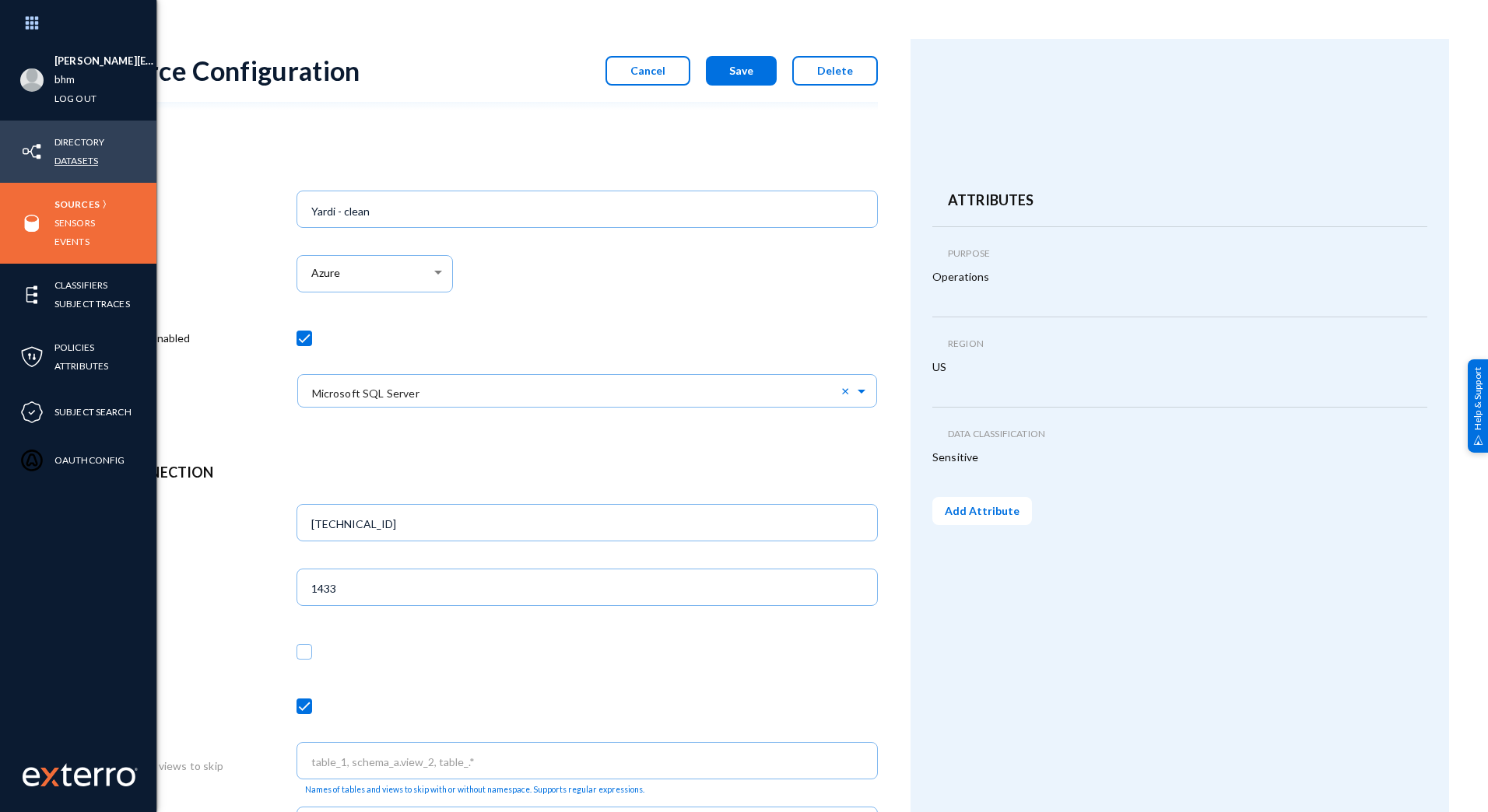
click at [79, 161] on link "Datasets" at bounding box center [76, 160] width 43 height 18
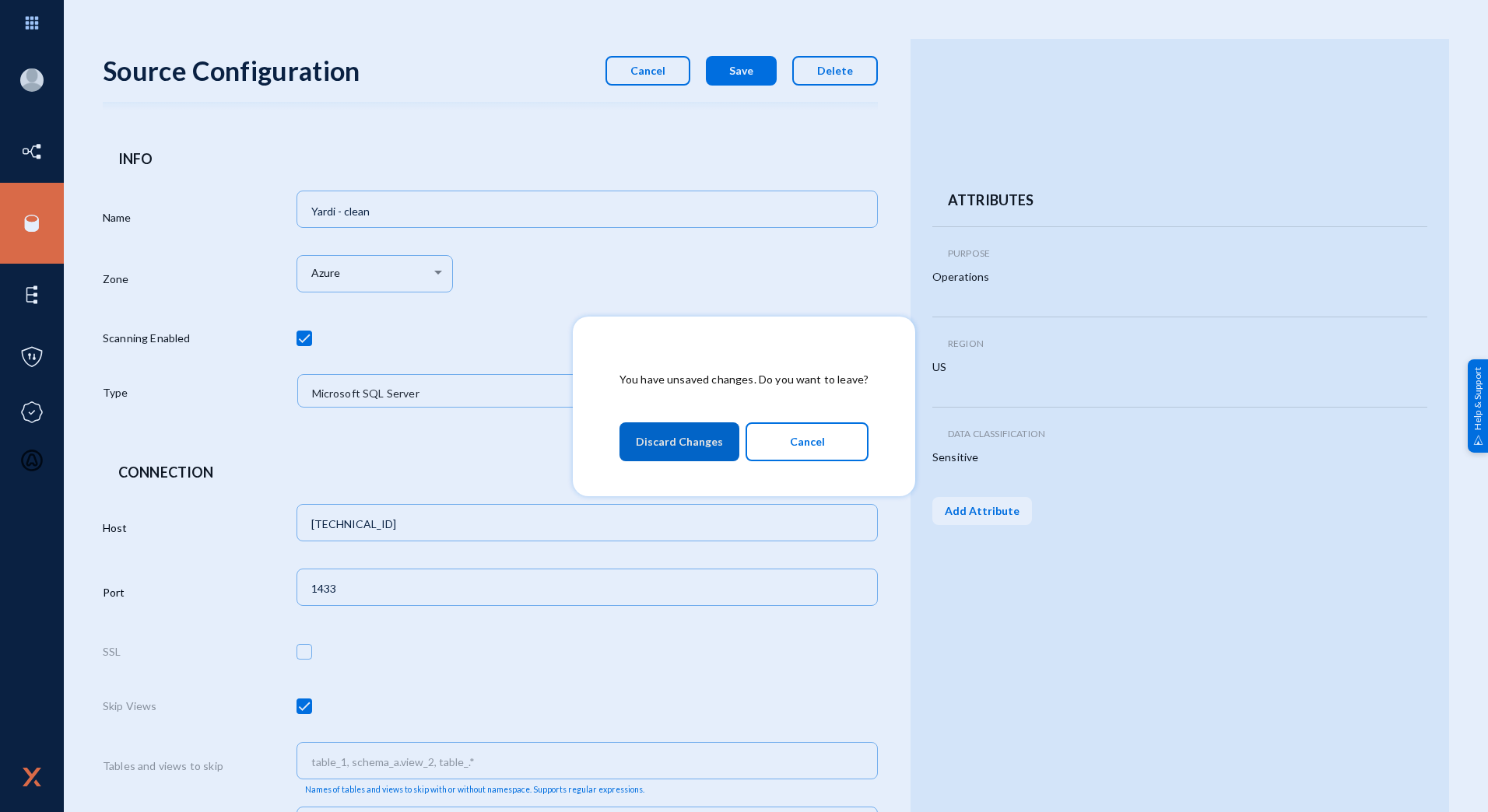
click at [692, 438] on span "Discard Changes" at bounding box center [679, 442] width 88 height 28
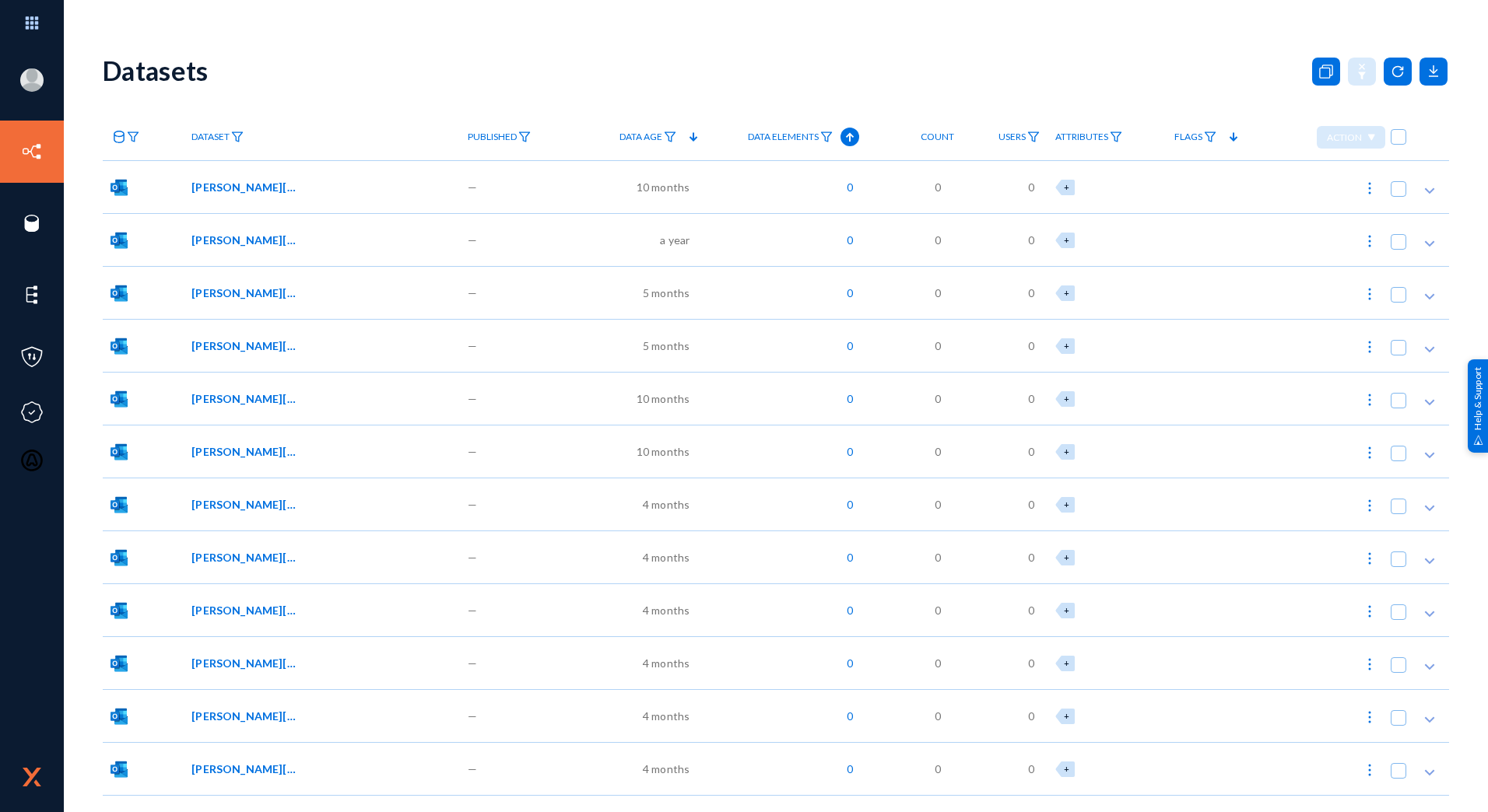
click at [242, 188] on span "[PERSON_NAME][EMAIL_ADDRESS][URL][PERSON_NAME][DOMAIN_NAME][PERSON_NAME][EMAIL_…" at bounding box center [244, 187] width 105 height 17
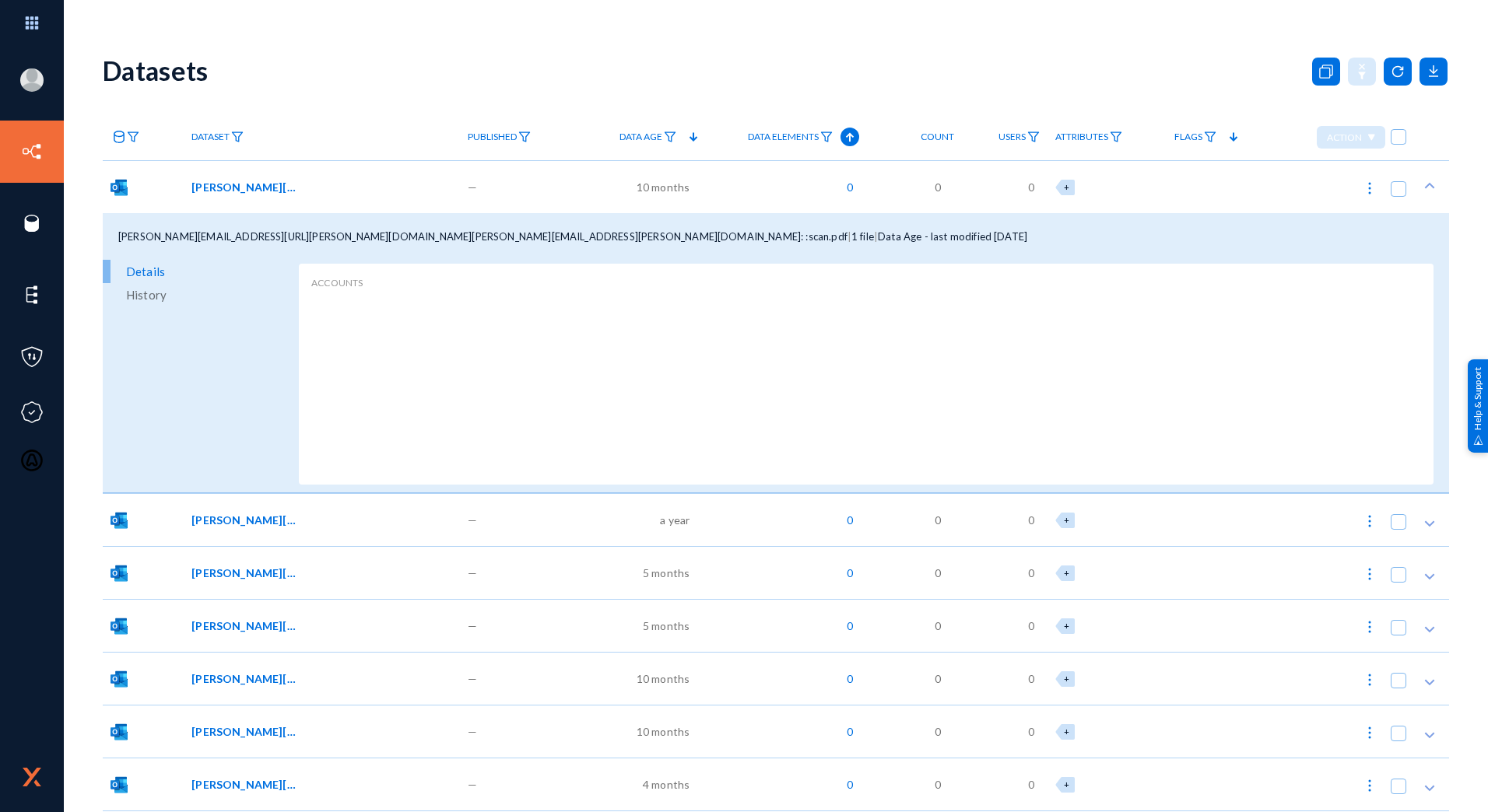
click at [351, 77] on div "Datasets" at bounding box center [776, 70] width 1347 height 63
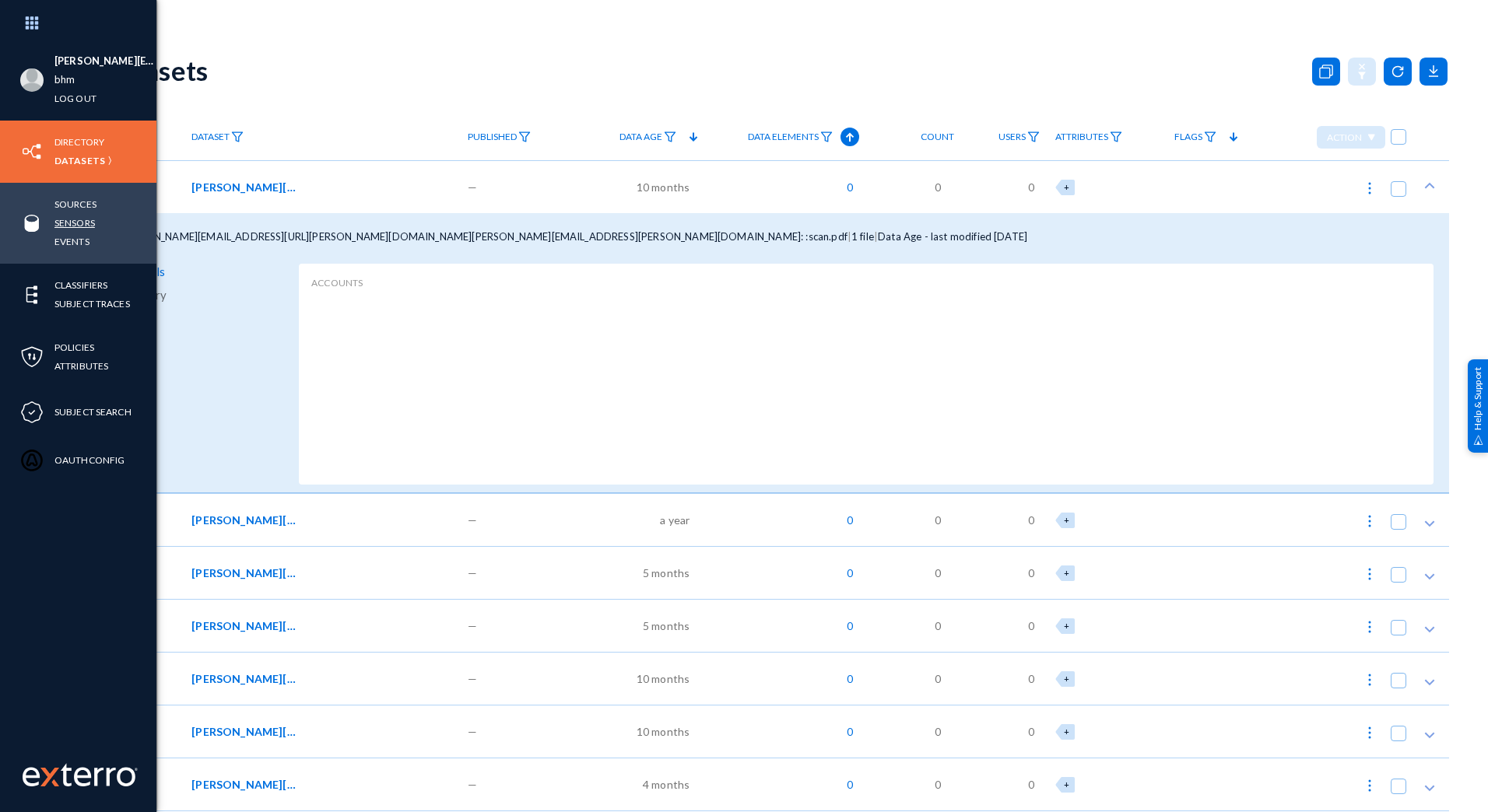
click at [77, 225] on link "Sensors" at bounding box center [74, 222] width 40 height 18
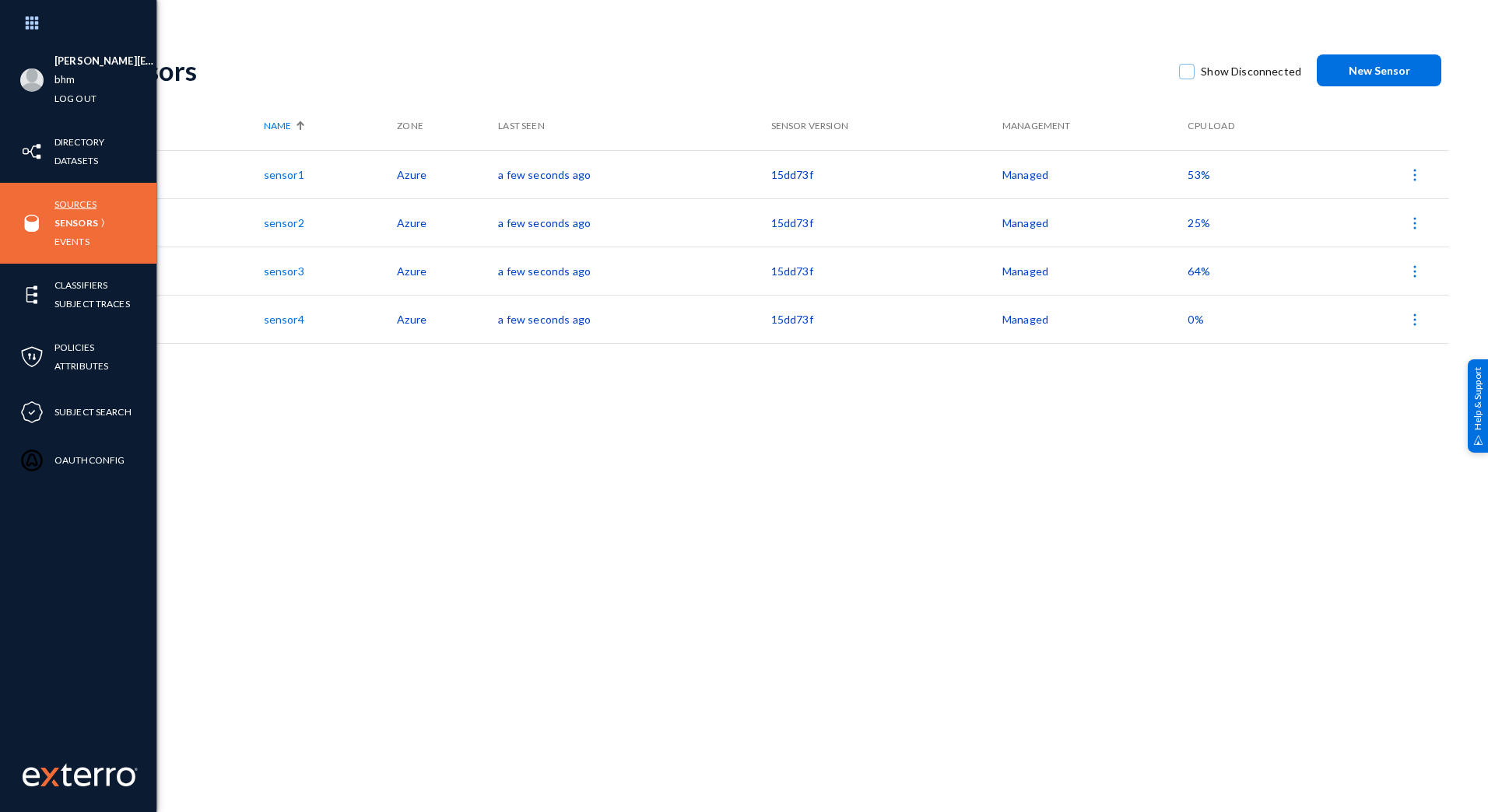
click at [75, 207] on link "Sources" at bounding box center [75, 204] width 42 height 18
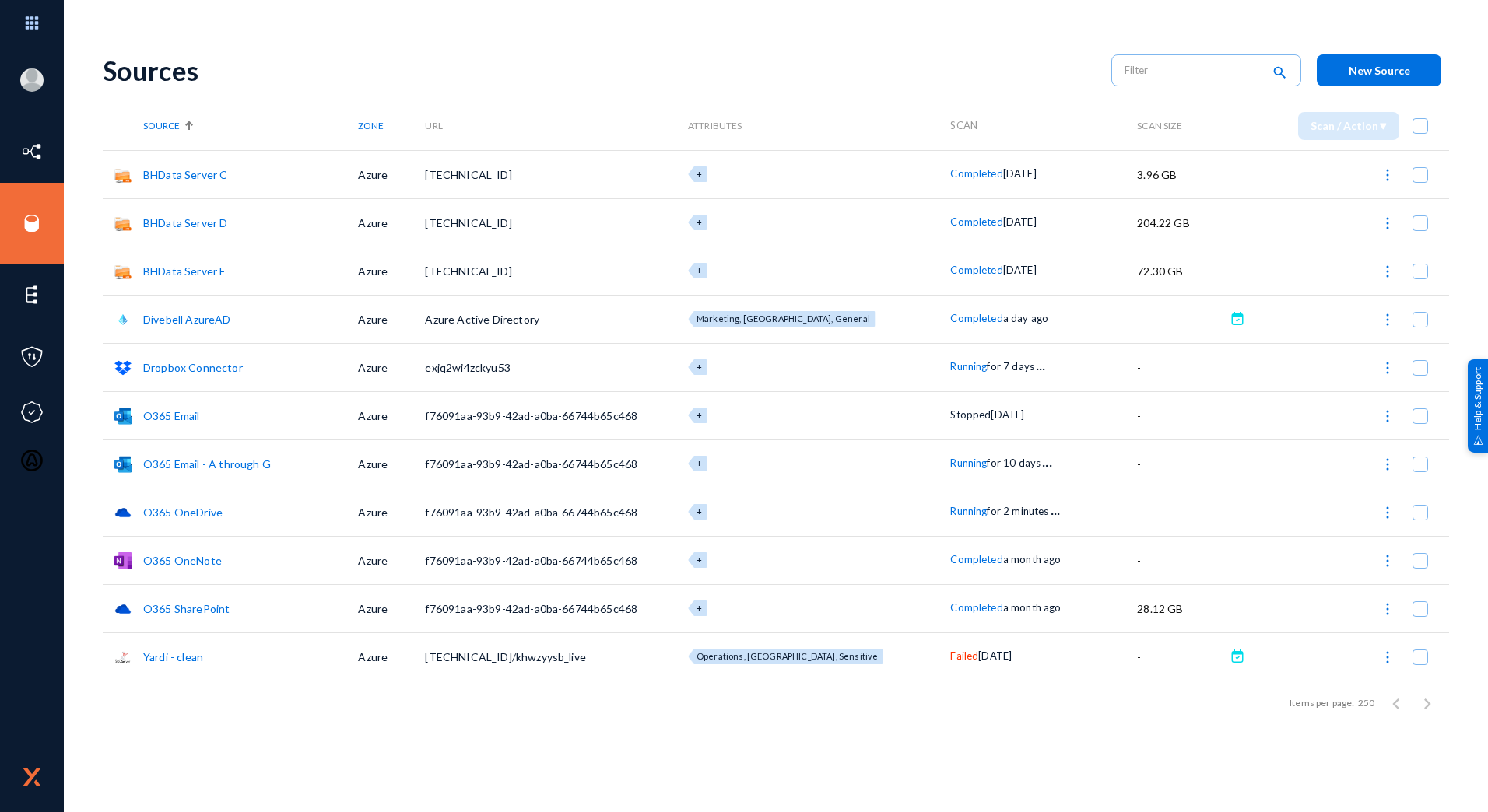
click at [315, 775] on div "Sources search New Source Source Zone URL Attributes Scan Scan Size Scan / Acti…" at bounding box center [776, 425] width 1347 height 773
